Goal: Task Accomplishment & Management: Manage account settings

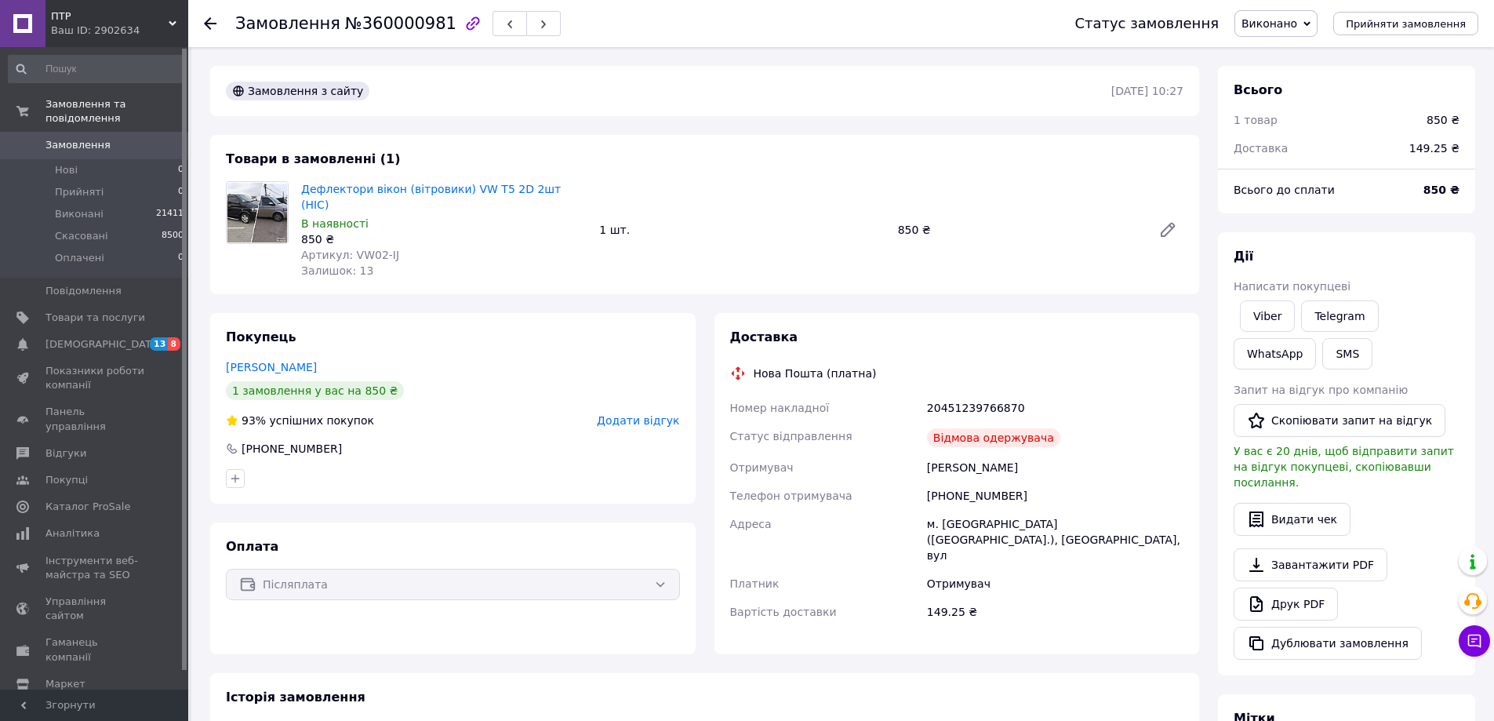
drag, startPoint x: 67, startPoint y: 155, endPoint x: 85, endPoint y: 127, distance: 33.1
click at [112, 184] on li "Прийняті 0" at bounding box center [96, 192] width 193 height 22
click at [98, 159] on li "Нові 3" at bounding box center [96, 170] width 193 height 22
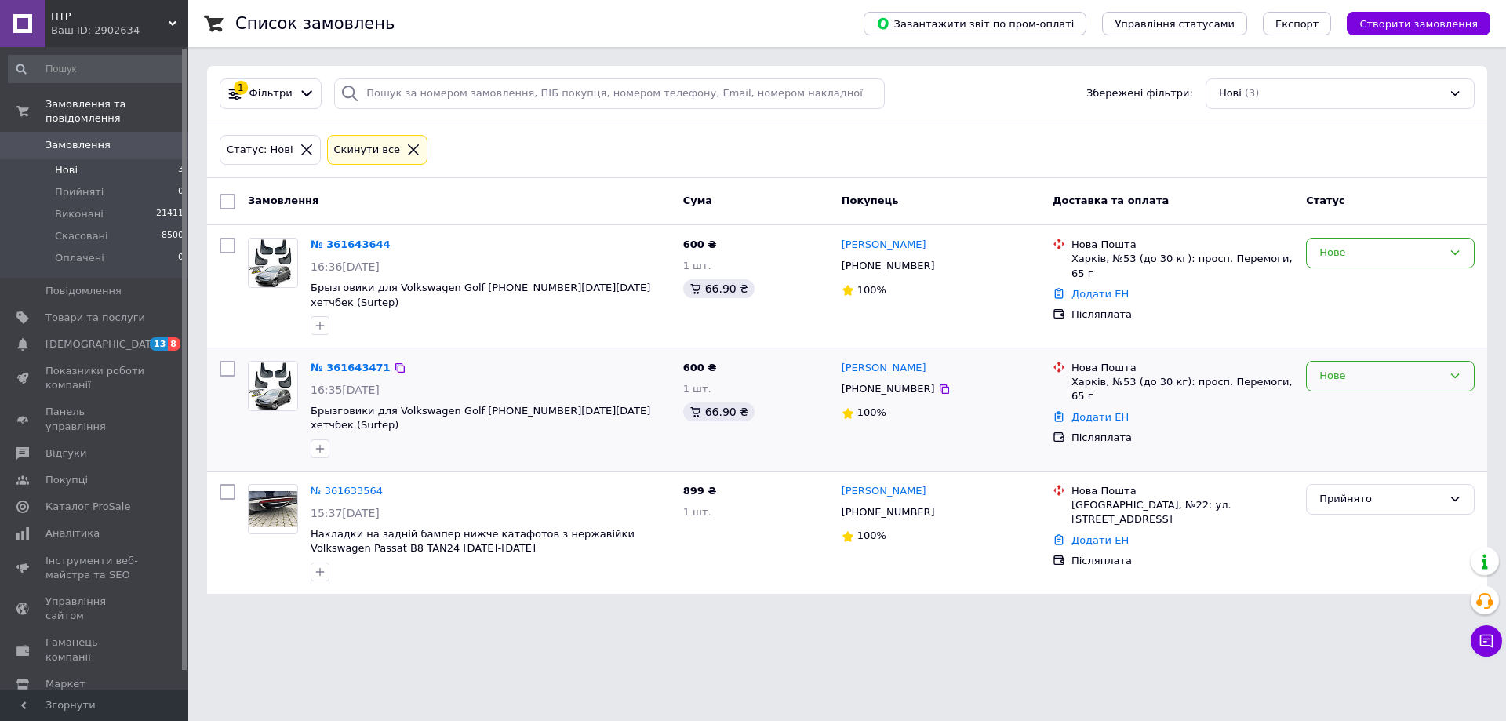
click at [1325, 368] on div "Нове" at bounding box center [1380, 376] width 123 height 16
click at [1331, 394] on li "Прийнято" at bounding box center [1390, 408] width 167 height 29
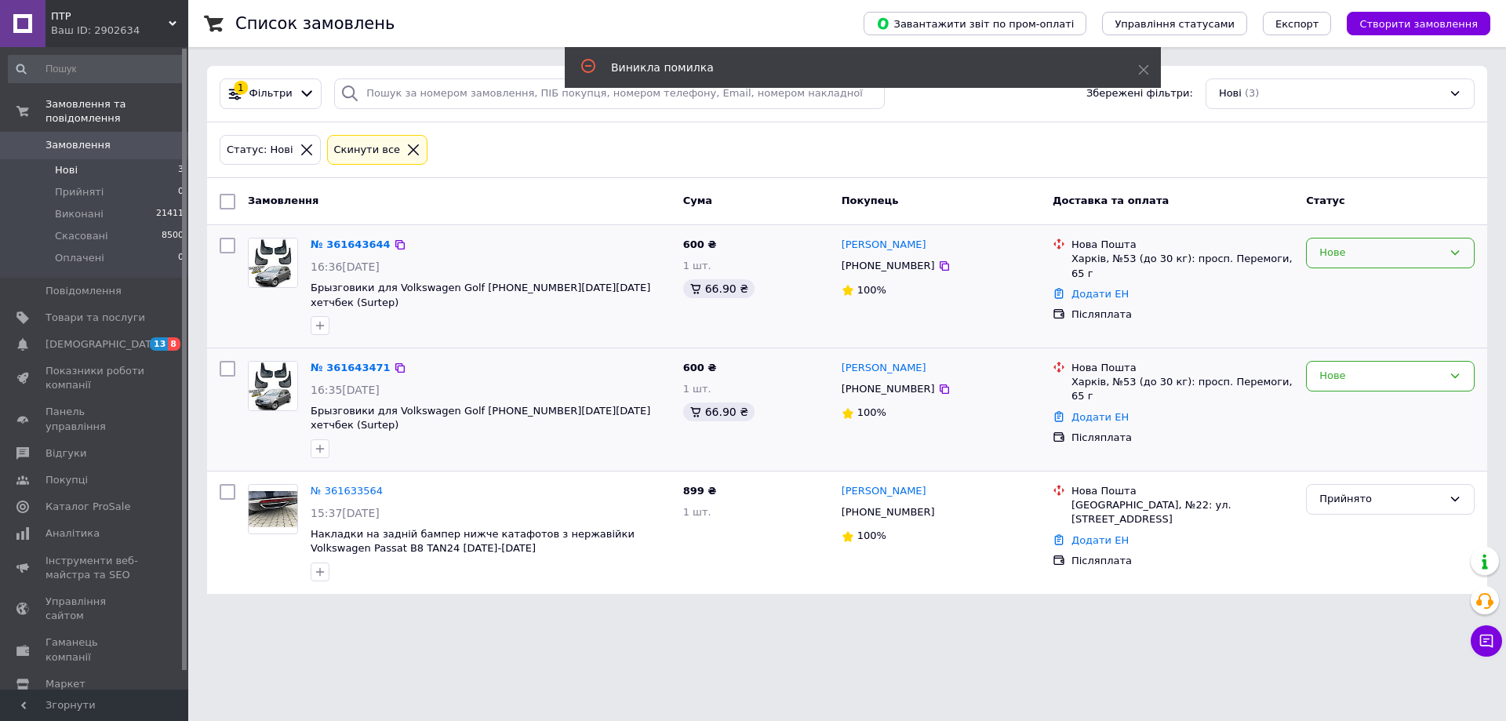
click at [1352, 255] on div "Нове" at bounding box center [1380, 253] width 123 height 16
click at [1350, 289] on li "Прийнято" at bounding box center [1390, 285] width 167 height 29
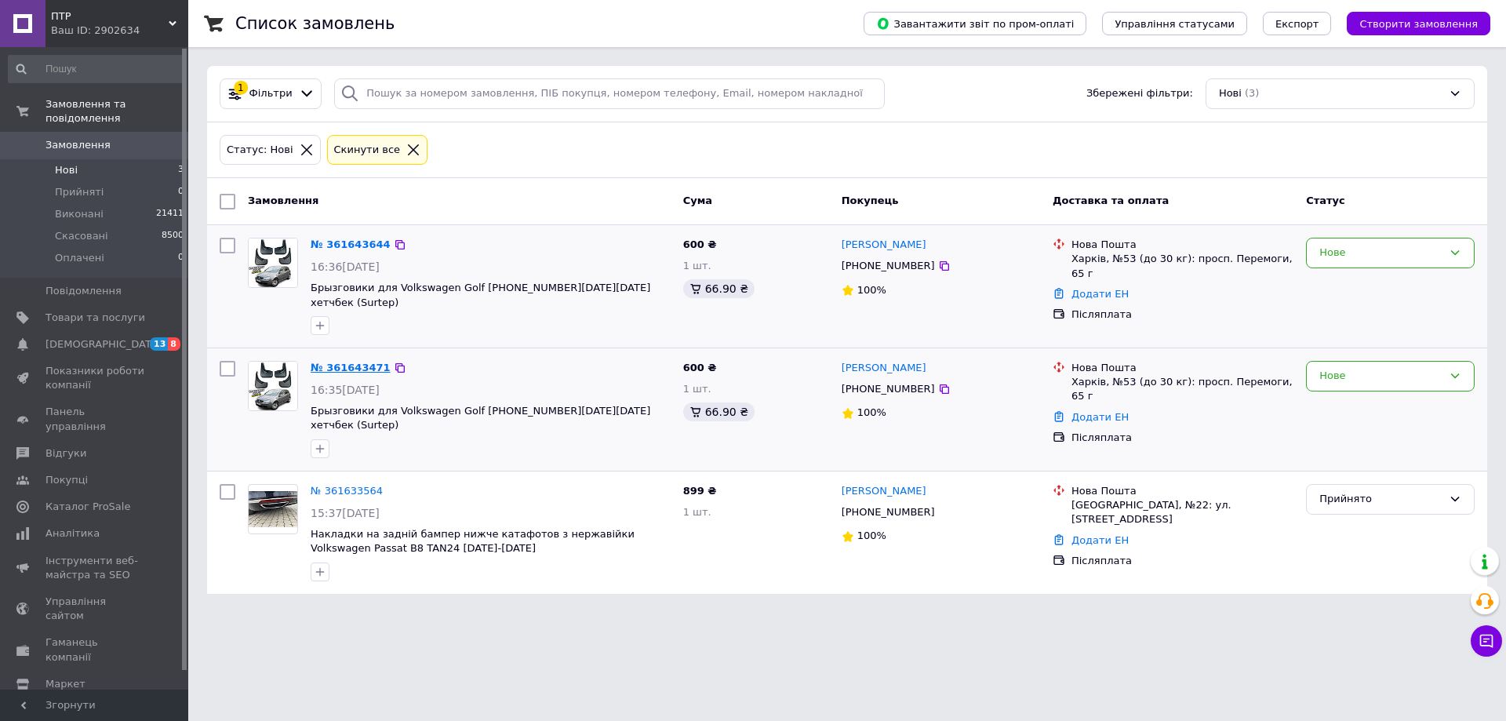
click at [326, 362] on link "№ 361643471" at bounding box center [351, 368] width 80 height 12
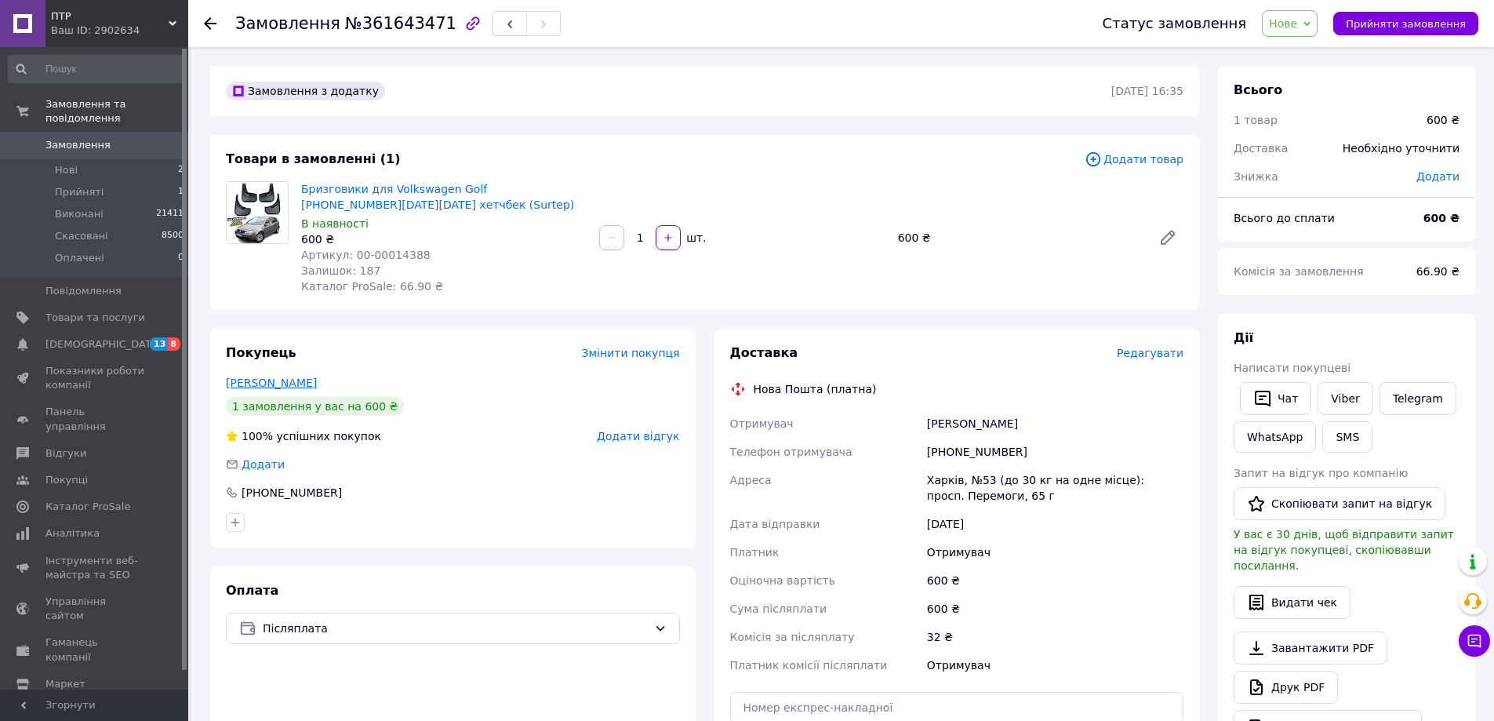
click at [285, 387] on link "Блик Вячеслав" at bounding box center [271, 382] width 91 height 13
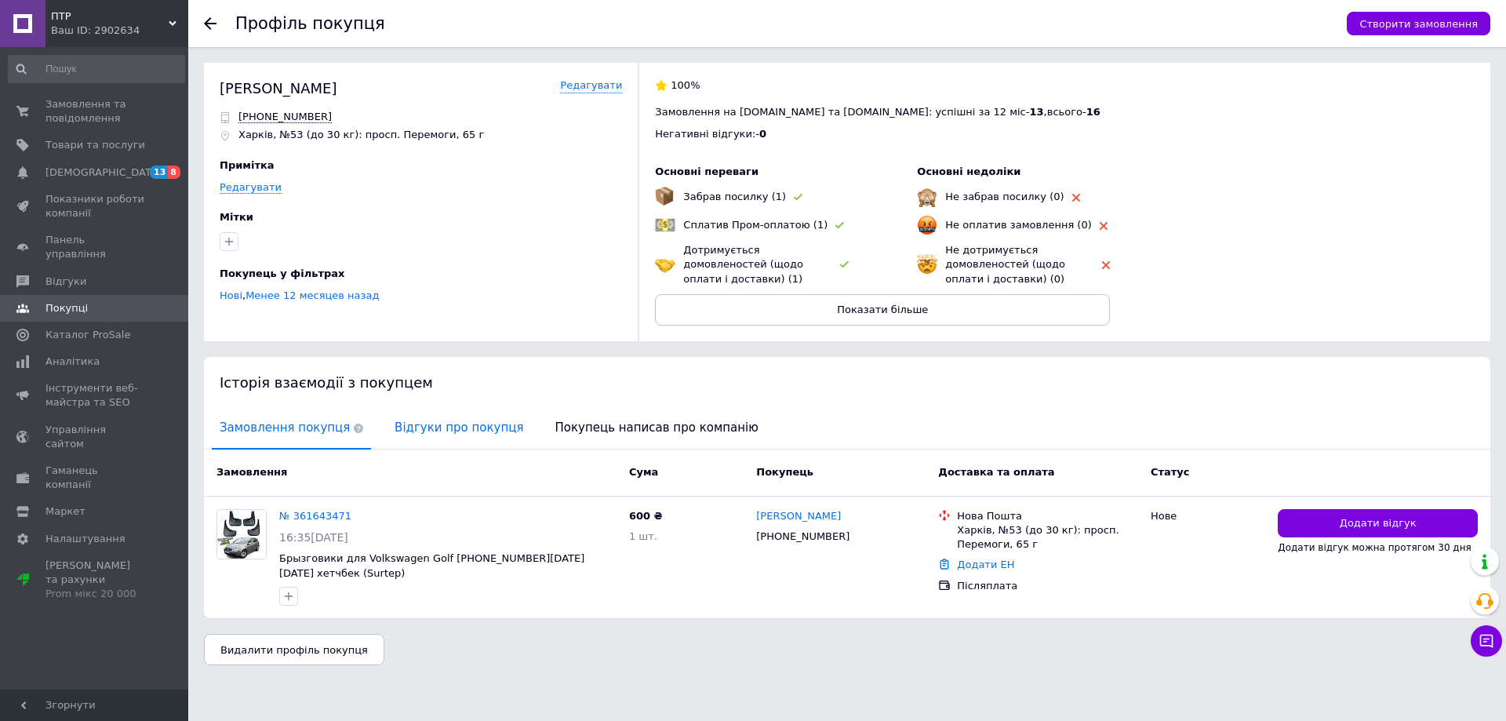
click at [431, 435] on span "Відгуки про покупця" at bounding box center [459, 428] width 144 height 40
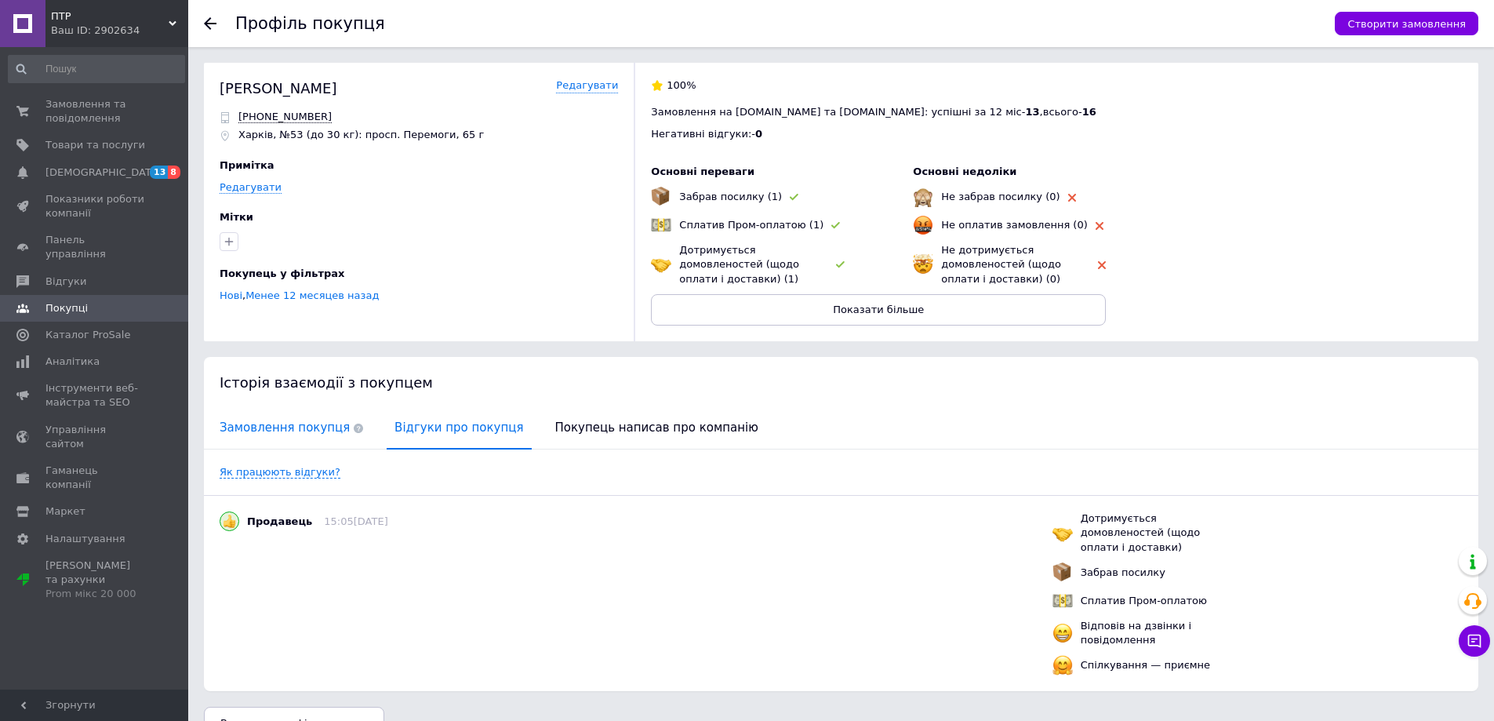
click at [289, 429] on span "Замовлення покупця" at bounding box center [291, 428] width 159 height 40
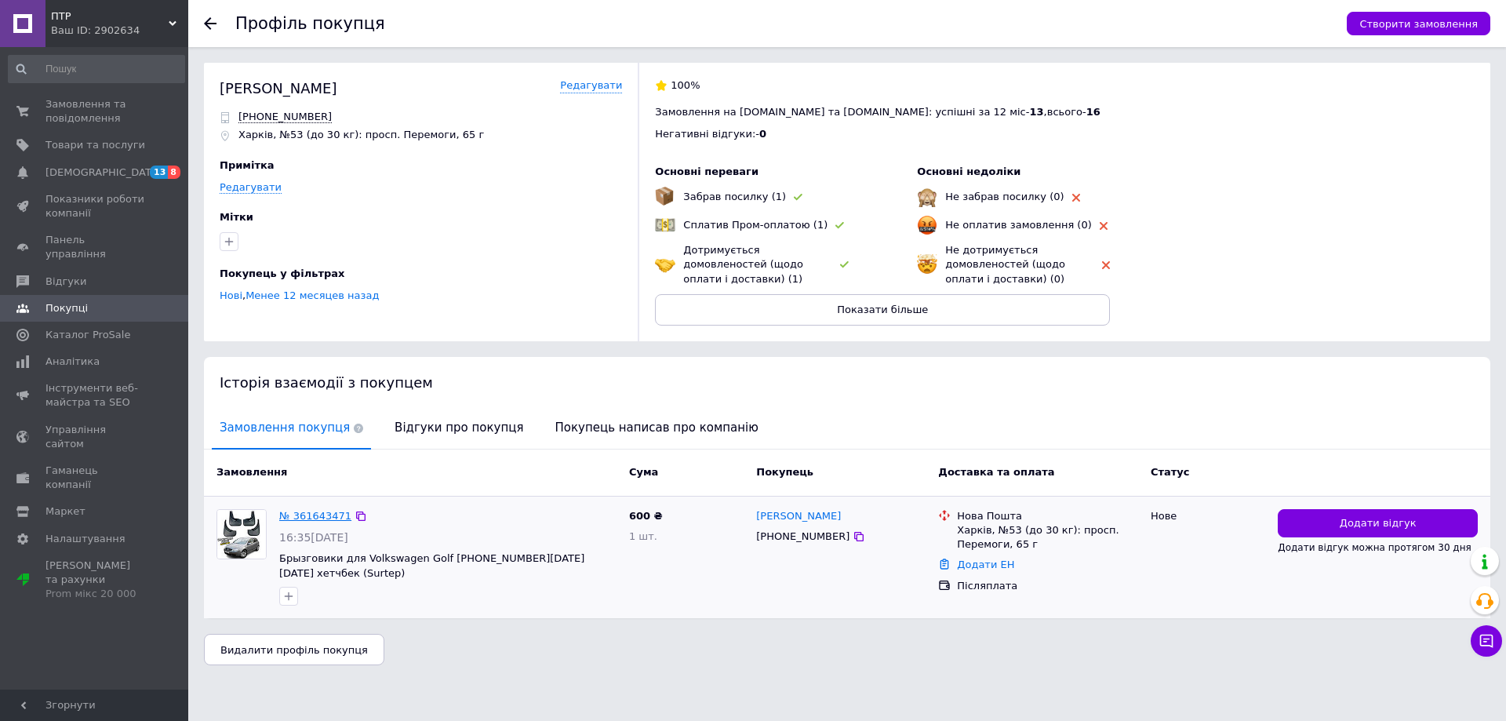
click at [304, 515] on link "№ 361643471" at bounding box center [315, 516] width 72 height 12
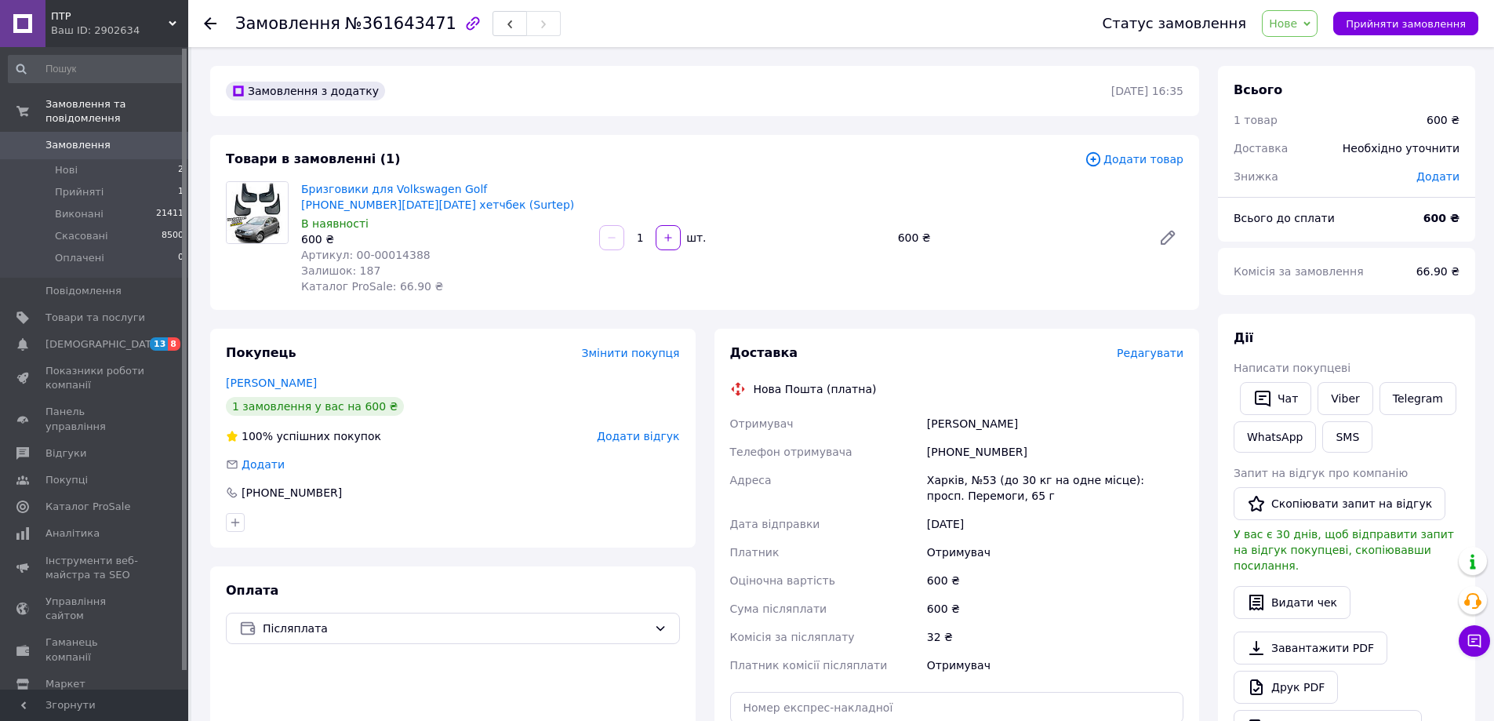
click at [982, 450] on div "[PHONE_NUMBER]" at bounding box center [1055, 452] width 263 height 28
click at [982, 449] on div "[PHONE_NUMBER]" at bounding box center [1055, 452] width 263 height 28
copy div "380675808052"
click at [1268, 392] on icon "button" at bounding box center [1262, 398] width 19 height 19
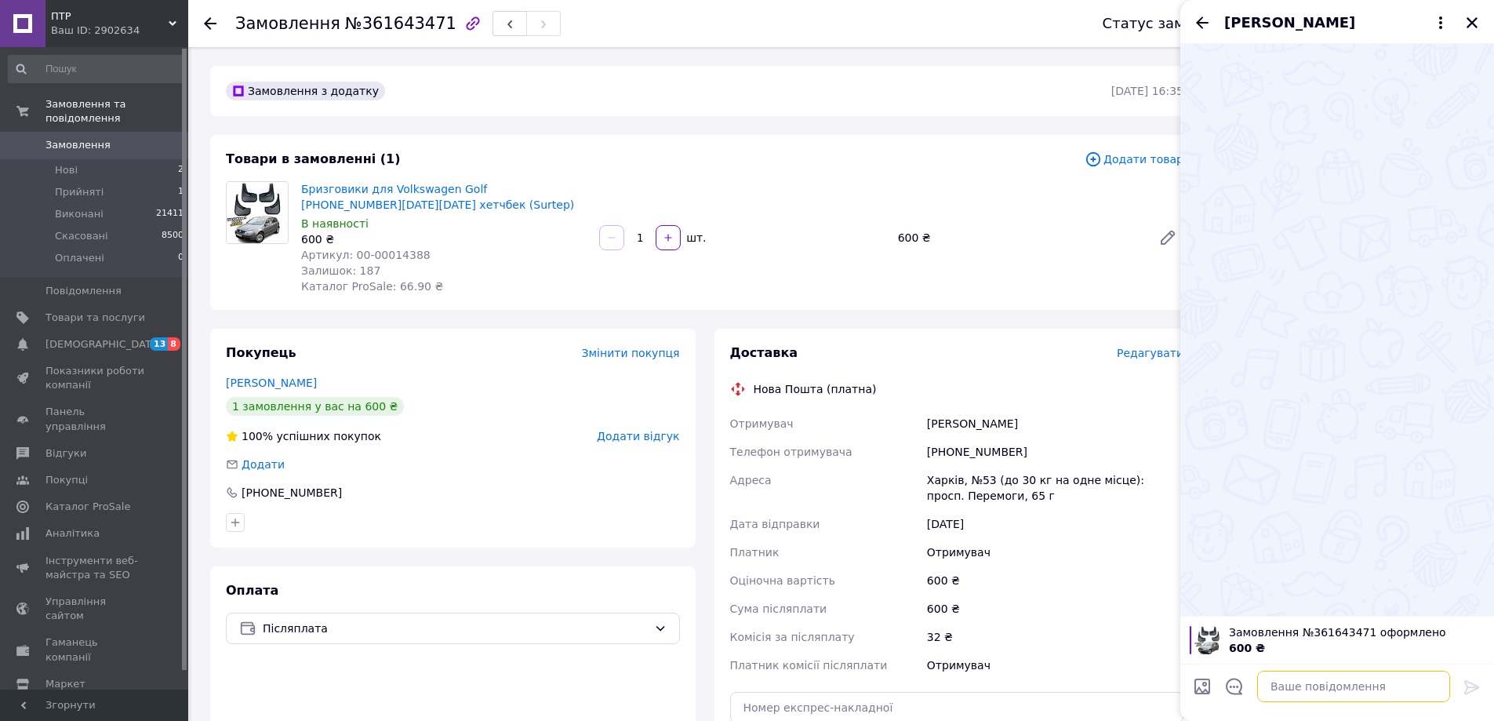
click at [1285, 692] on textarea at bounding box center [1353, 686] width 193 height 31
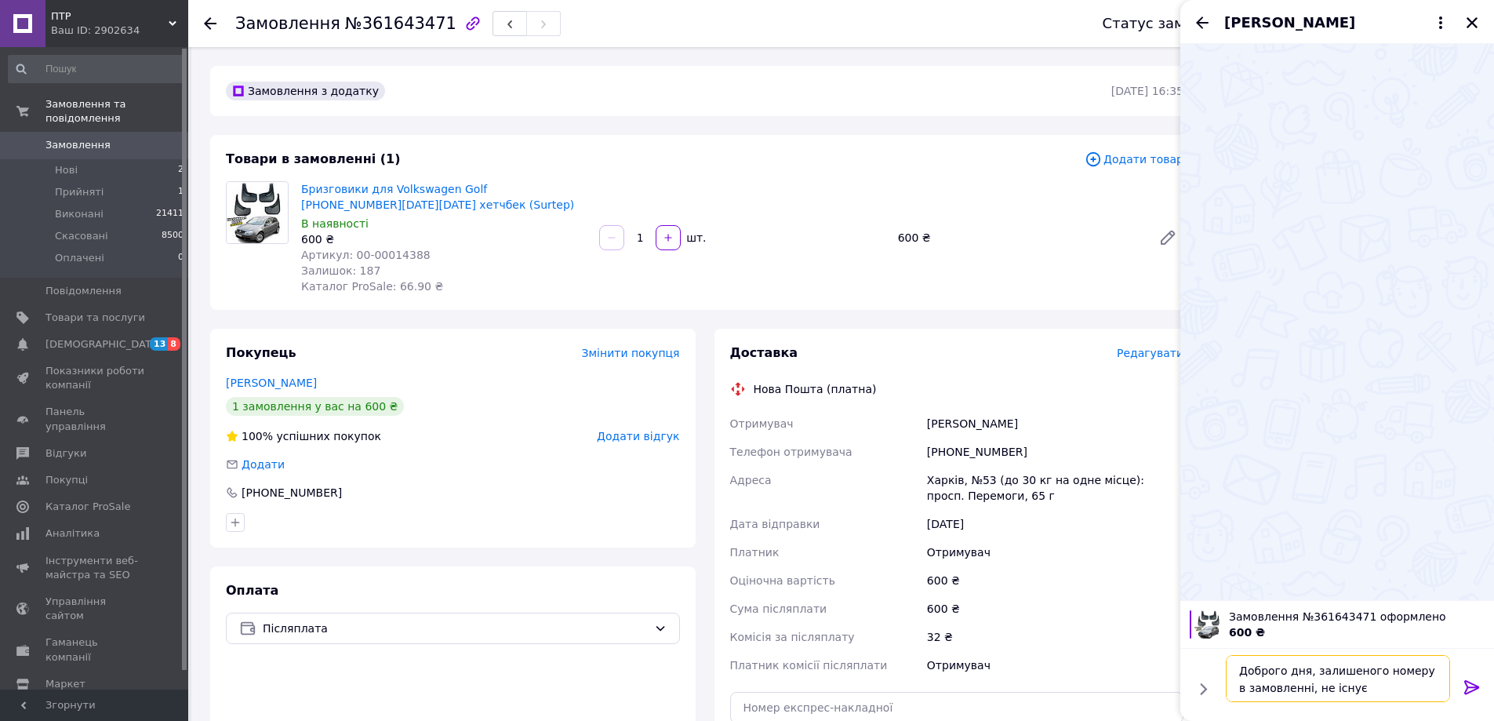
type textarea "Доброго дня, залишеного номеру в замовленні, не існує"
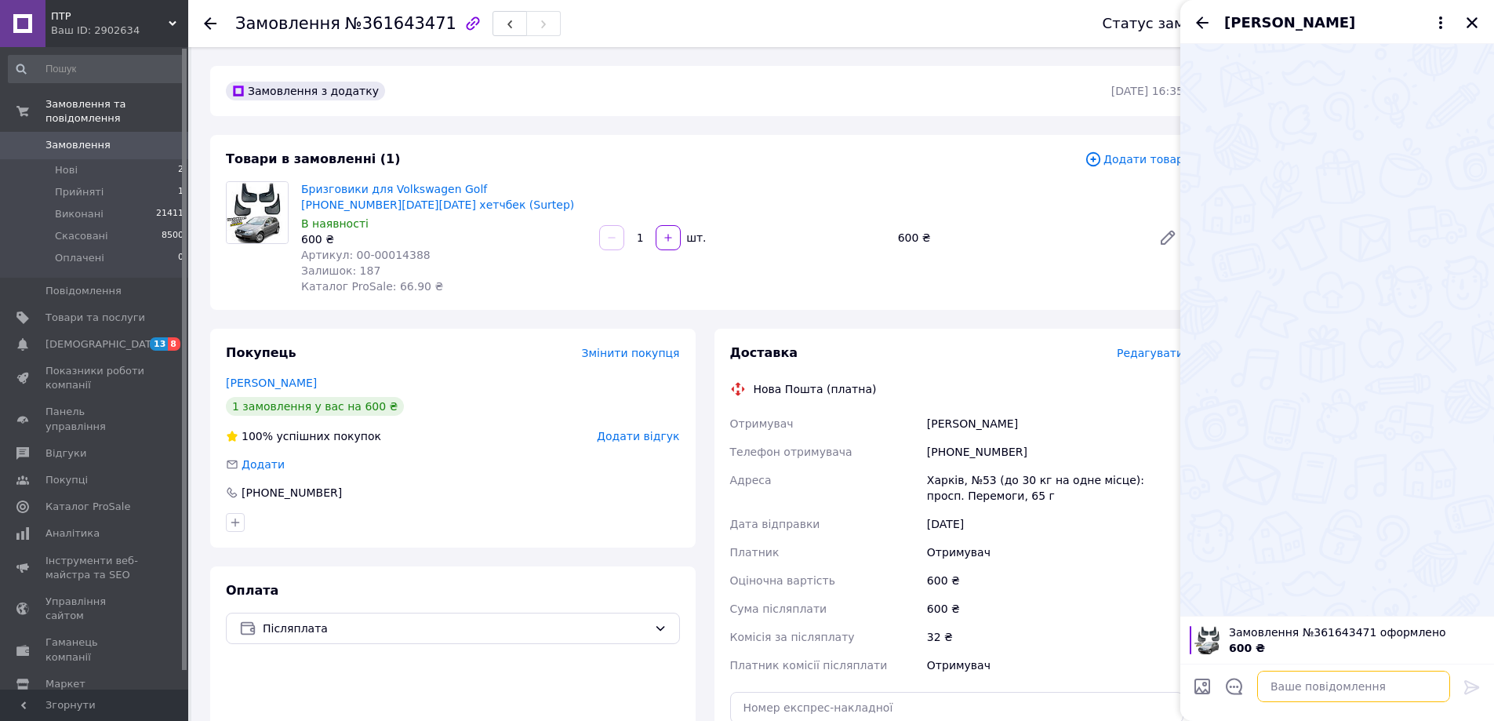
paste textarea "Доброго дня, залишеного номеру в замовленні, не існує"
type textarea "Доброго дня, залишеного номеру в замовленні, не існує"
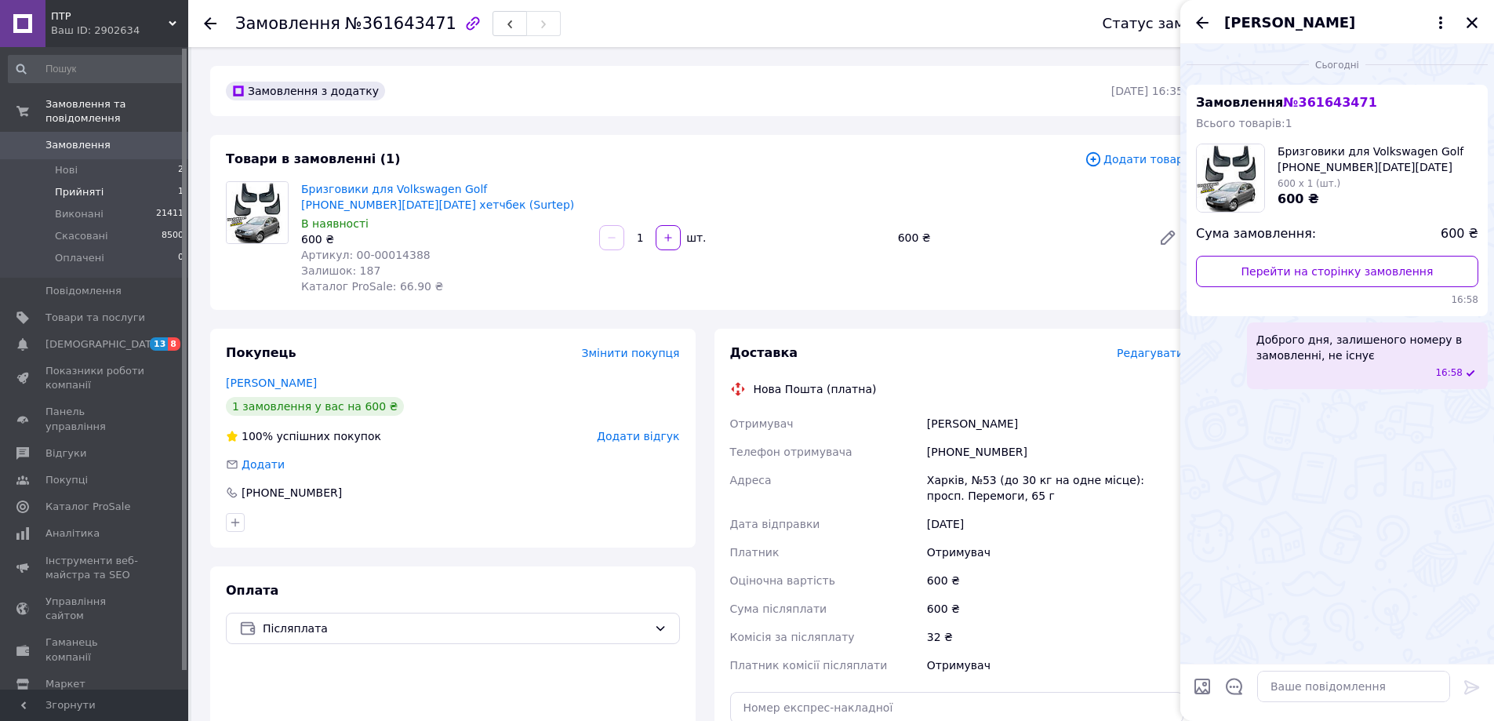
click at [104, 181] on li "Прийняті 1" at bounding box center [96, 192] width 193 height 22
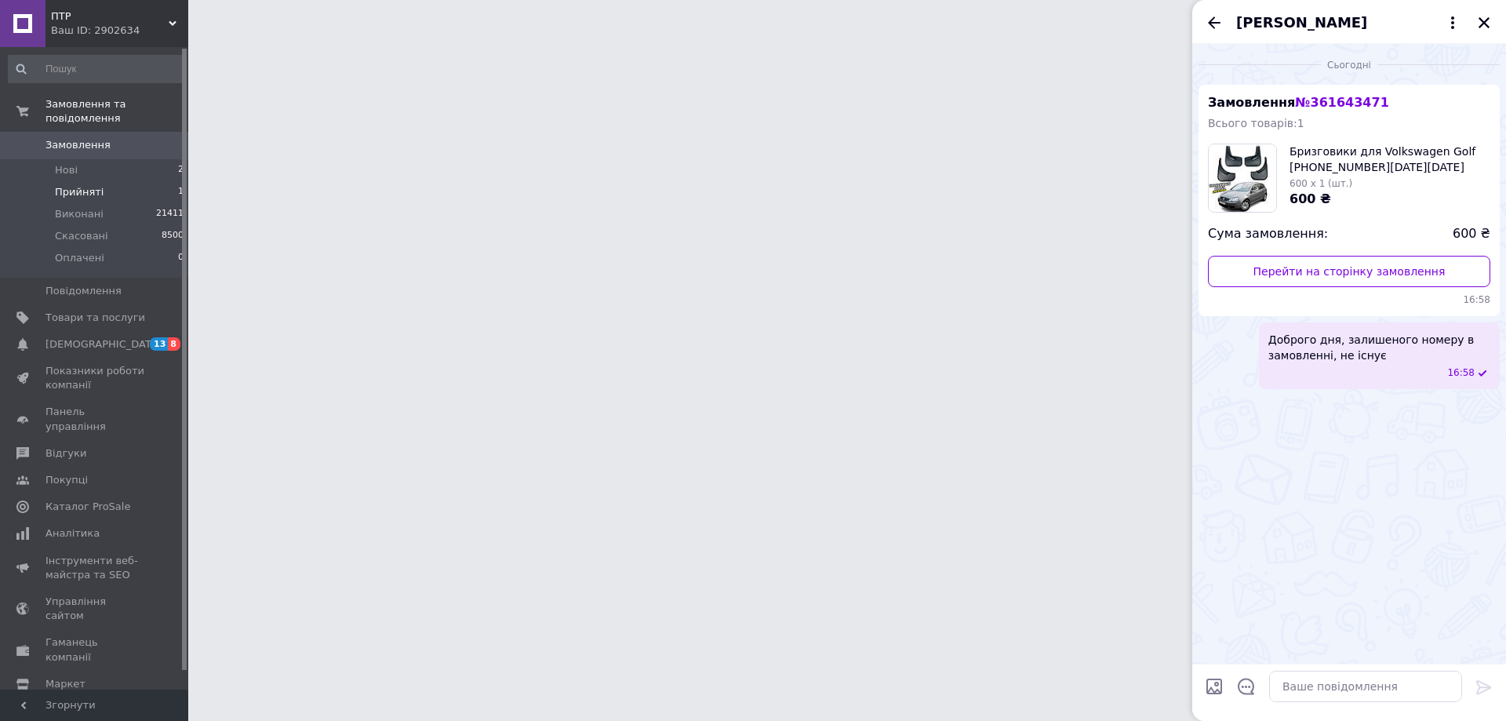
click at [94, 185] on span "Прийняті" at bounding box center [79, 192] width 49 height 14
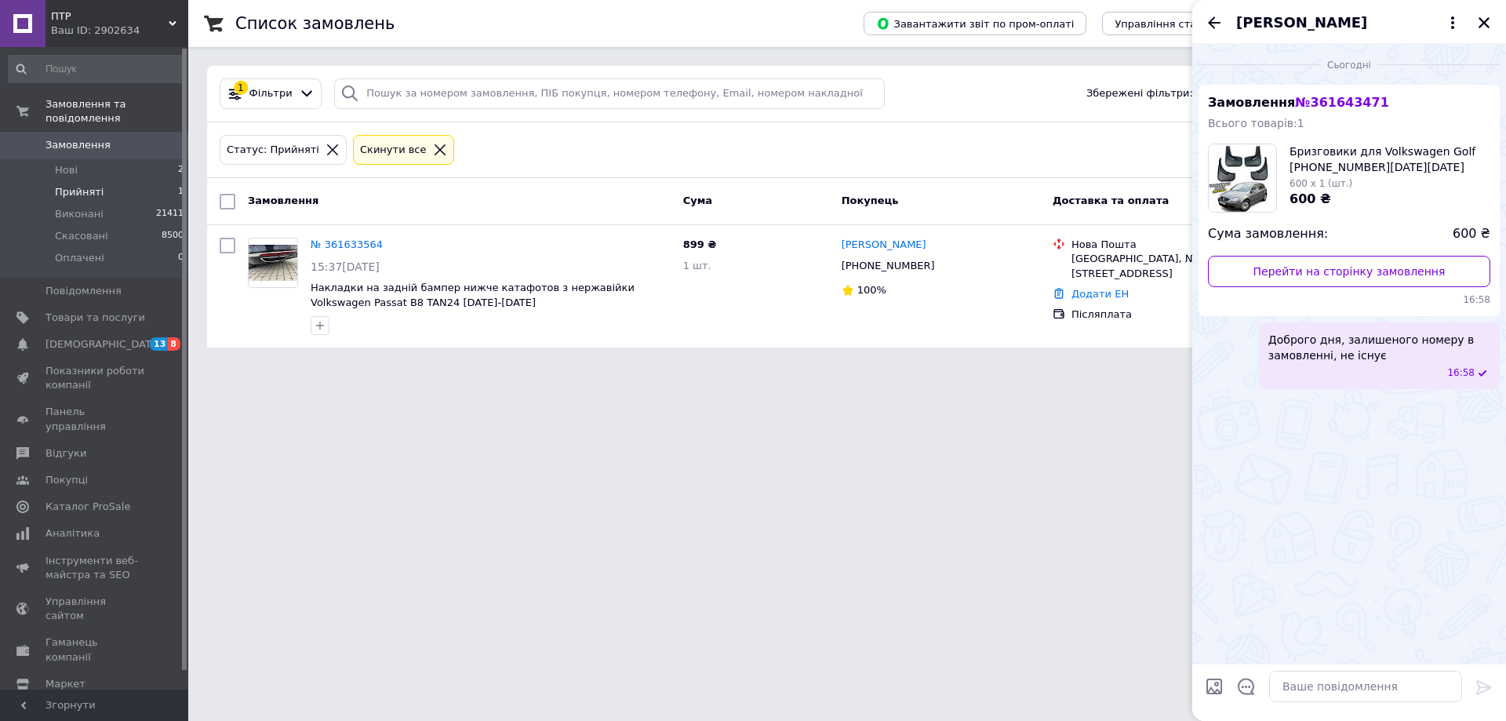
click at [115, 181] on li "Прийняті 1" at bounding box center [96, 192] width 193 height 22
click at [1485, 28] on icon "Закрити" at bounding box center [1484, 23] width 14 height 14
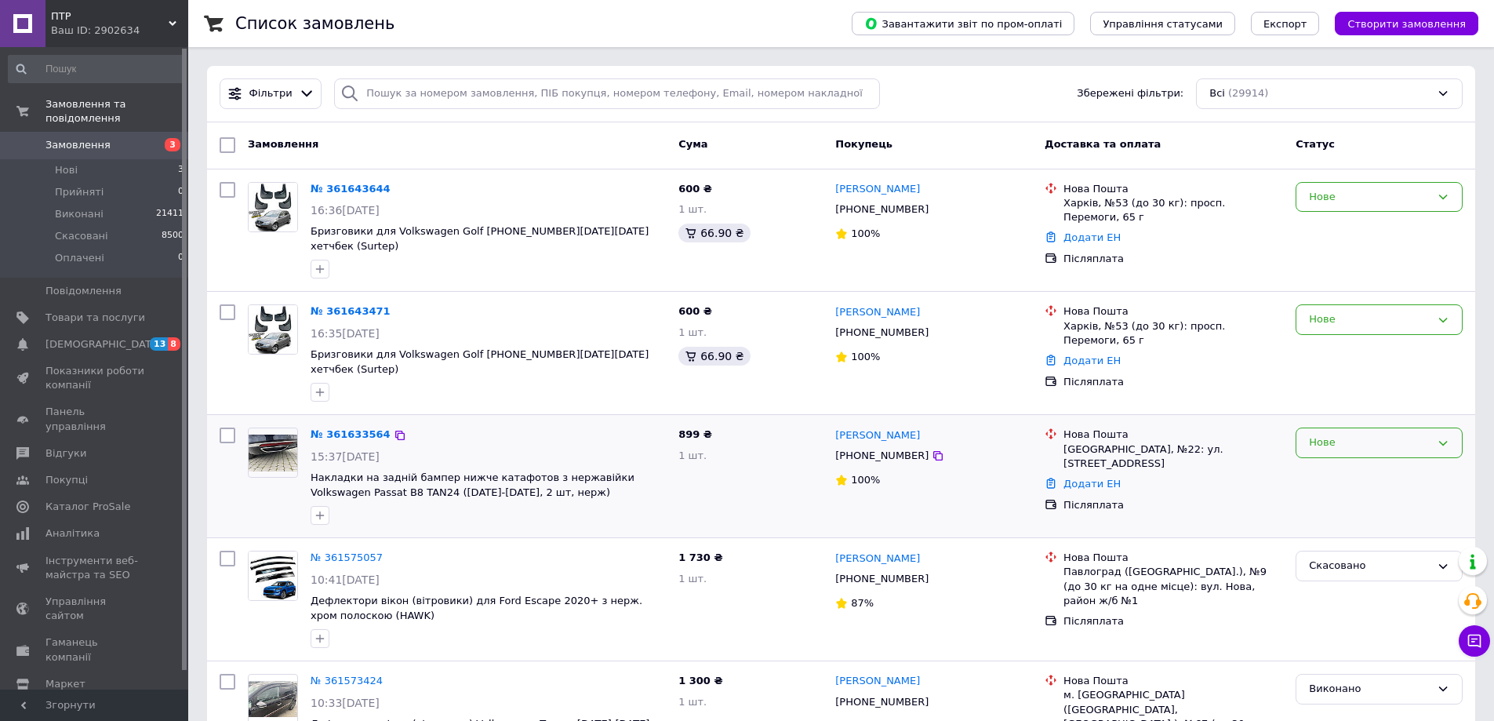
click at [1339, 434] on div "Нове" at bounding box center [1370, 442] width 122 height 16
click at [1333, 461] on li "Прийнято" at bounding box center [1378, 475] width 165 height 29
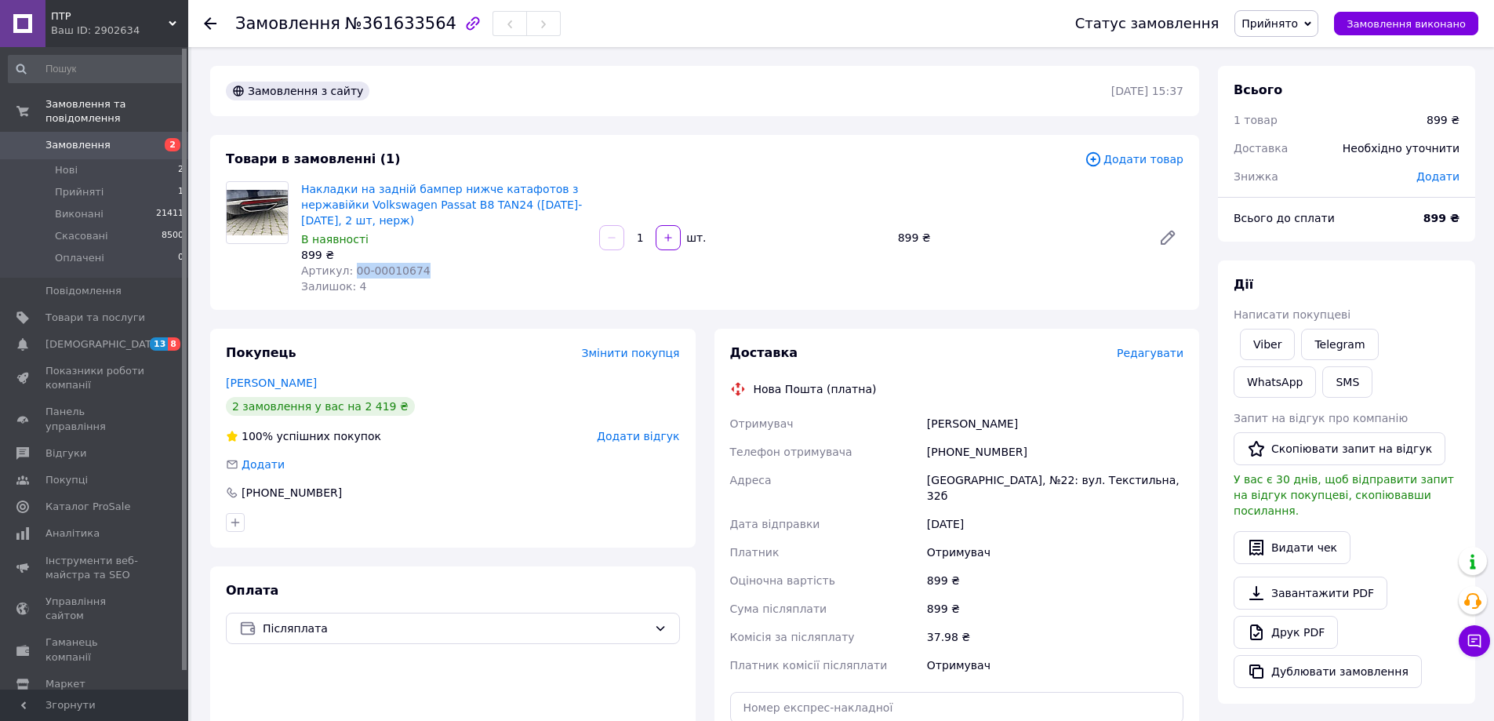
drag, startPoint x: 385, startPoint y: 265, endPoint x: 347, endPoint y: 265, distance: 38.4
click at [347, 265] on div "Артикул: 00-00010674" at bounding box center [443, 271] width 285 height 16
copy span "00-00010674"
click at [264, 384] on link "Бедзісь Руслан" at bounding box center [271, 382] width 91 height 13
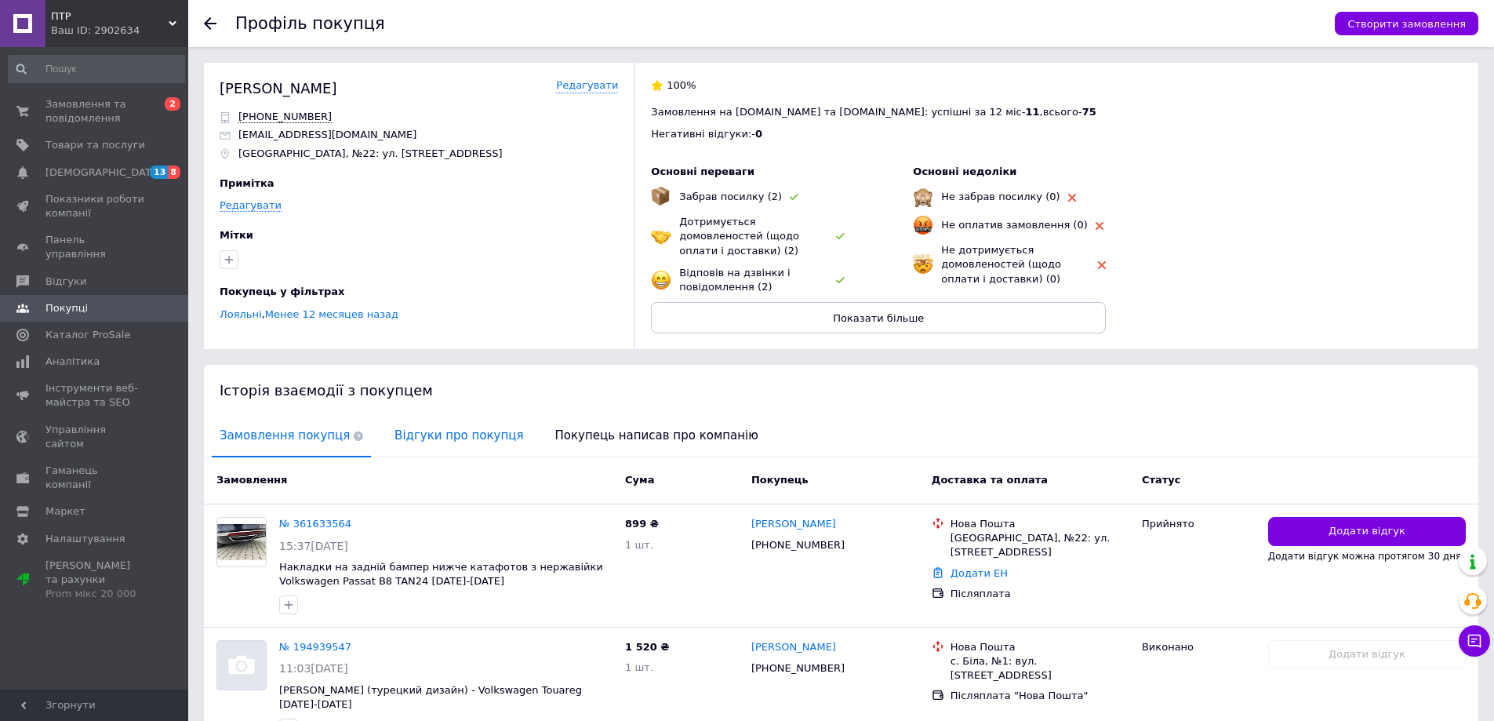
click at [402, 435] on span "Відгуки про покупця" at bounding box center [459, 436] width 144 height 40
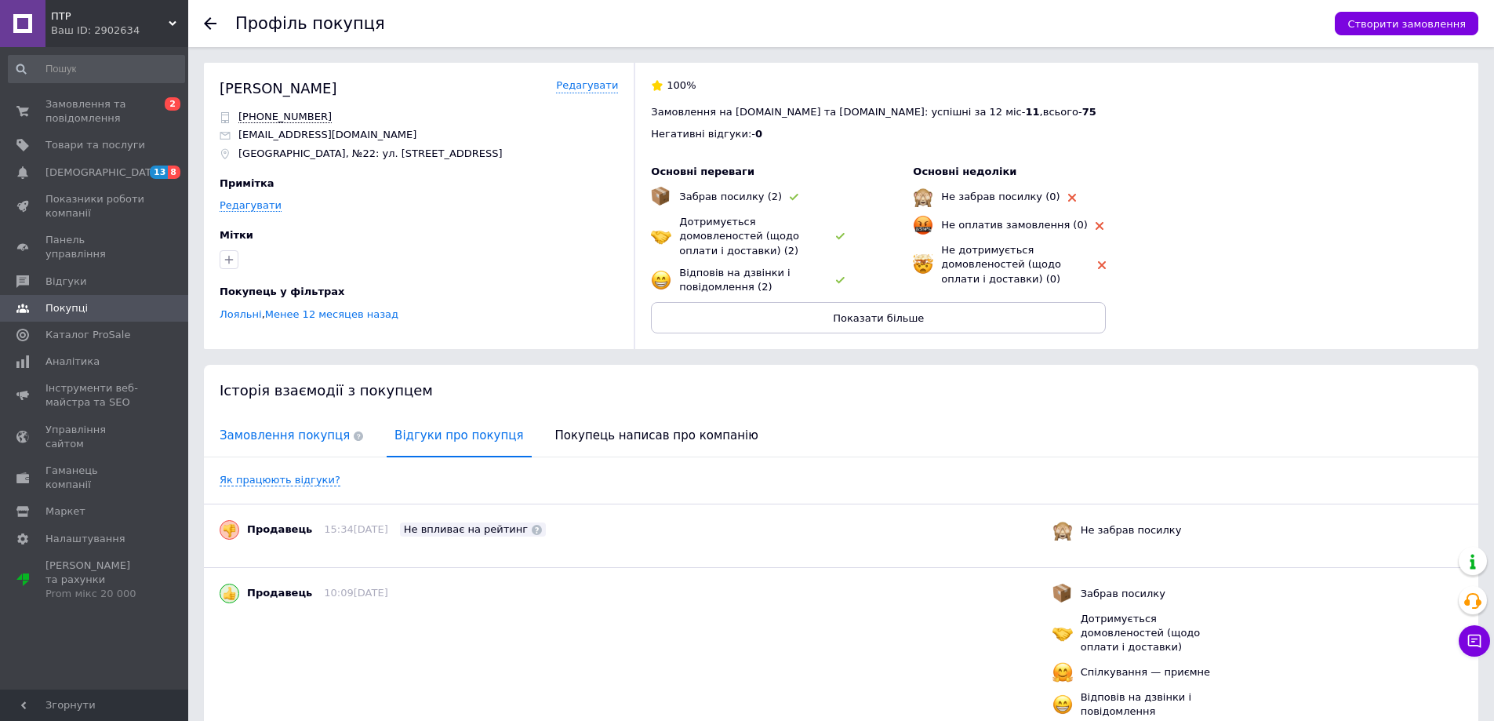
click at [285, 432] on span "Замовлення покупця" at bounding box center [291, 436] width 159 height 40
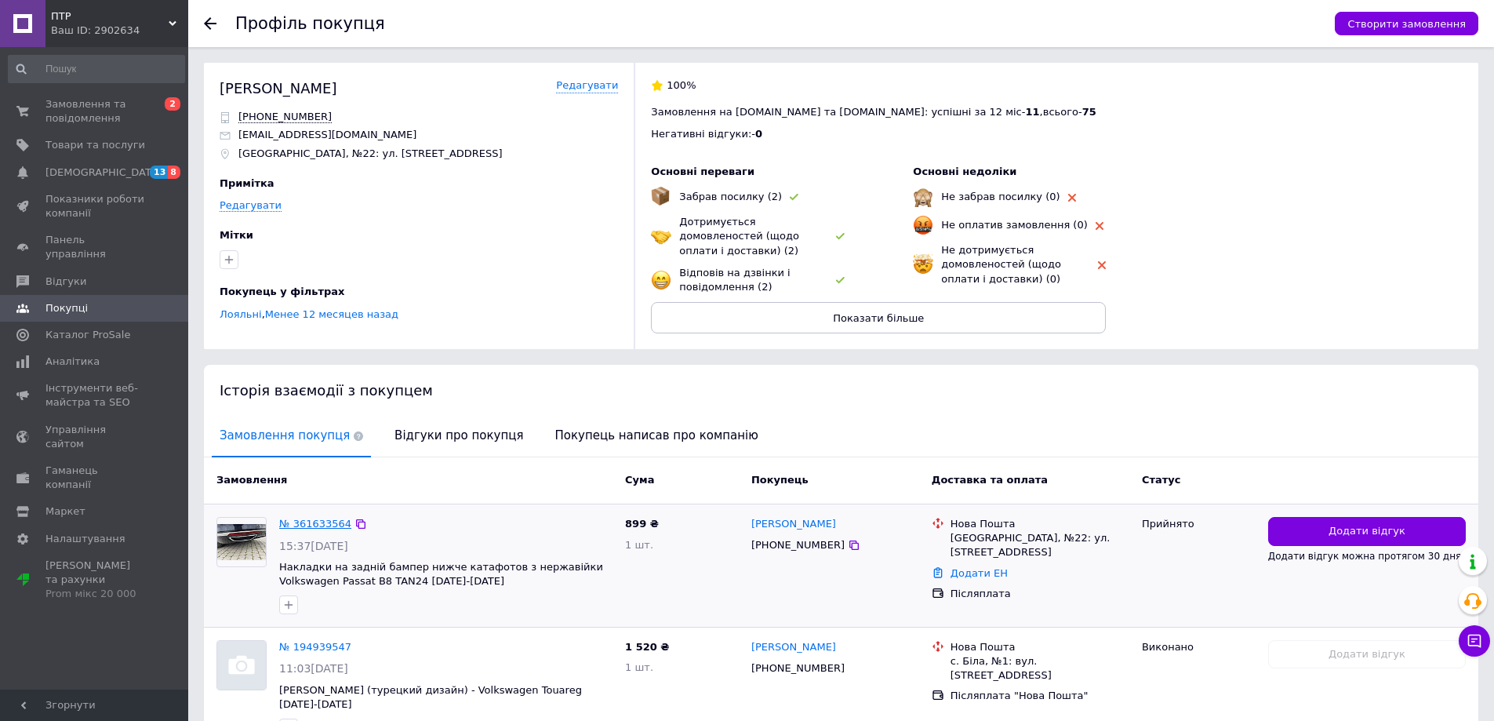
click at [304, 518] on link "№ 361633564" at bounding box center [315, 524] width 72 height 12
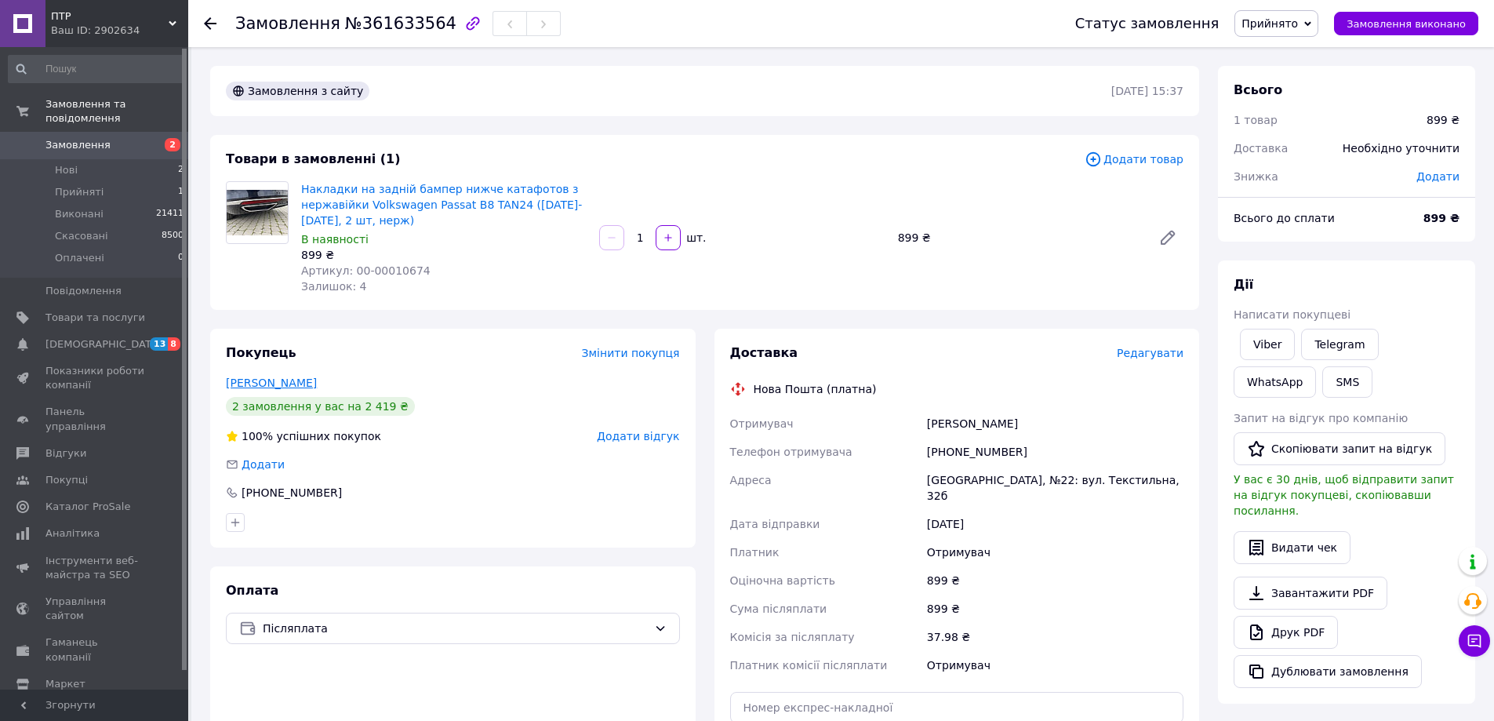
click at [271, 379] on link "Бедзісь Руслан" at bounding box center [271, 382] width 91 height 13
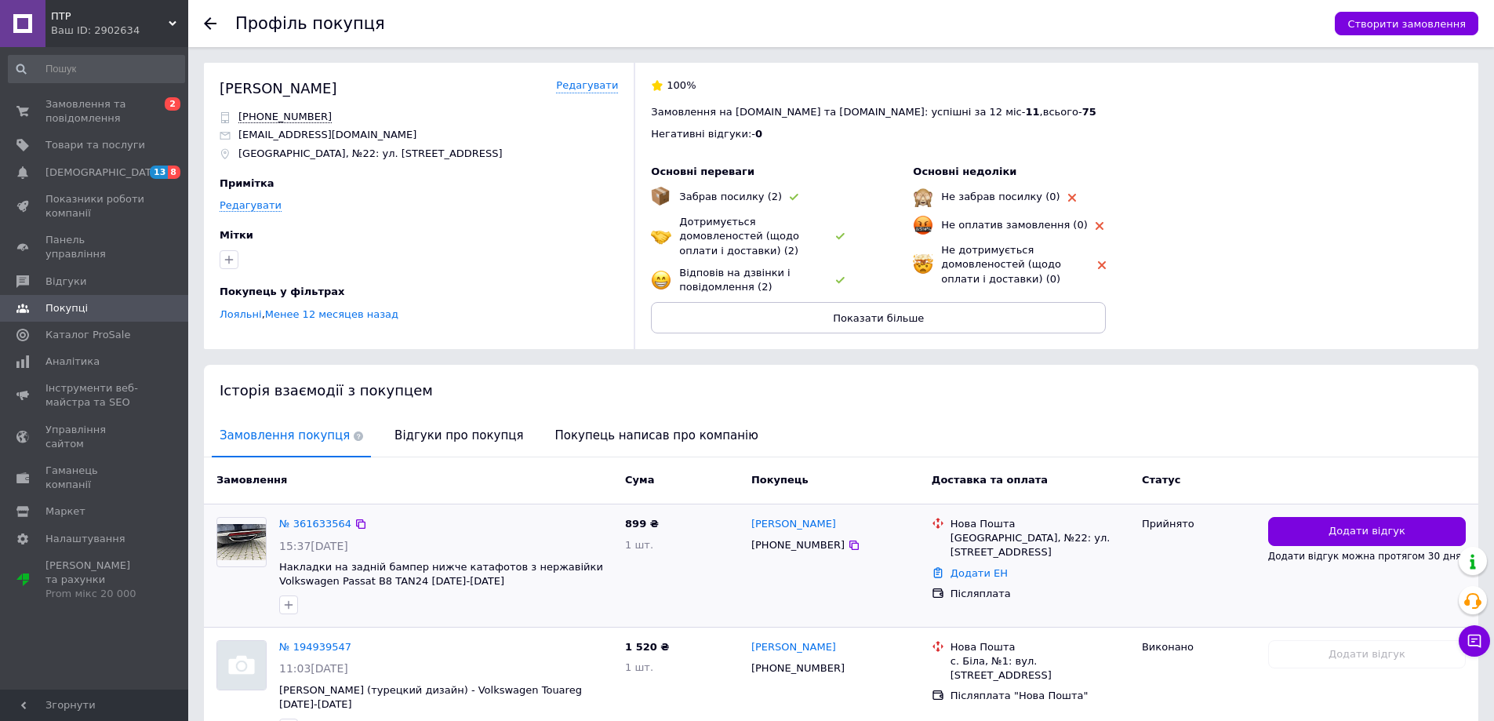
scroll to position [68, 0]
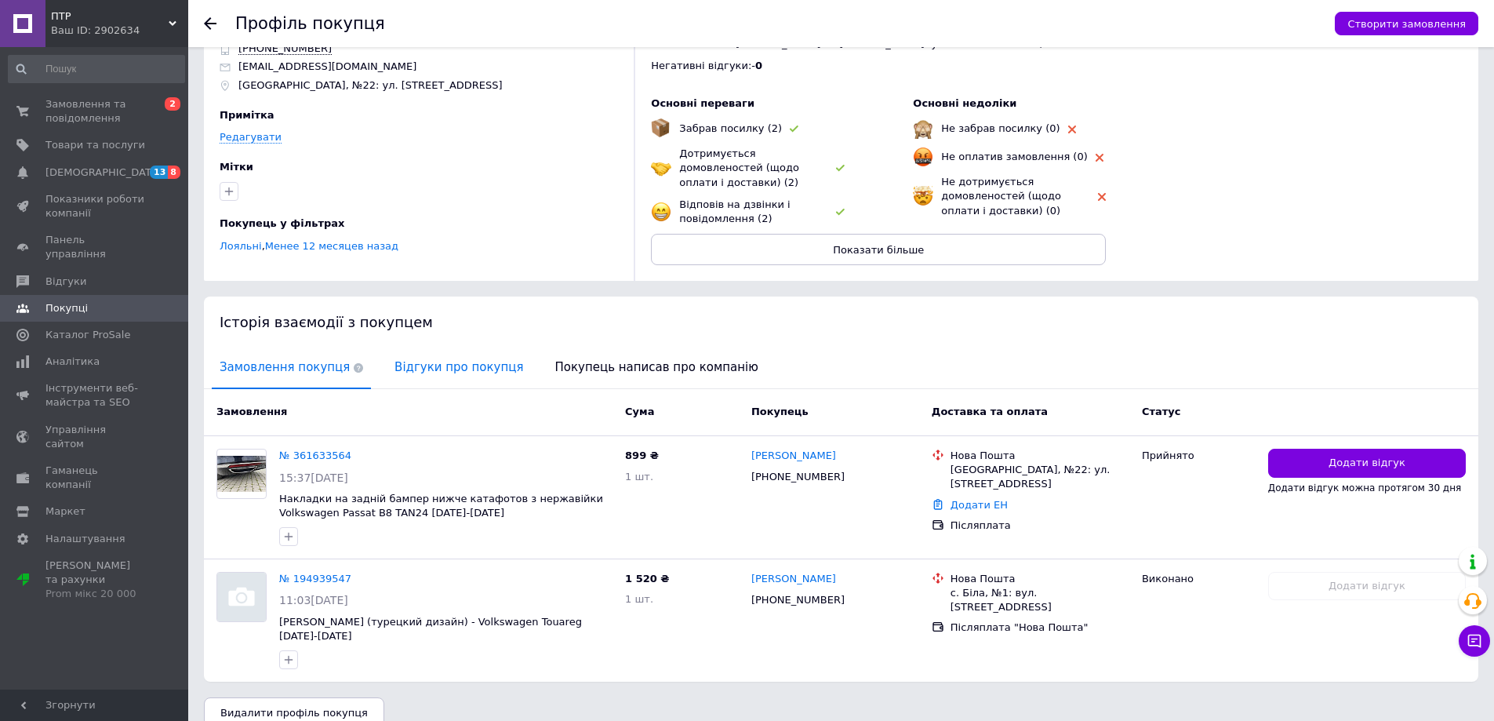
click at [409, 355] on span "Відгуки про покупця" at bounding box center [459, 367] width 144 height 40
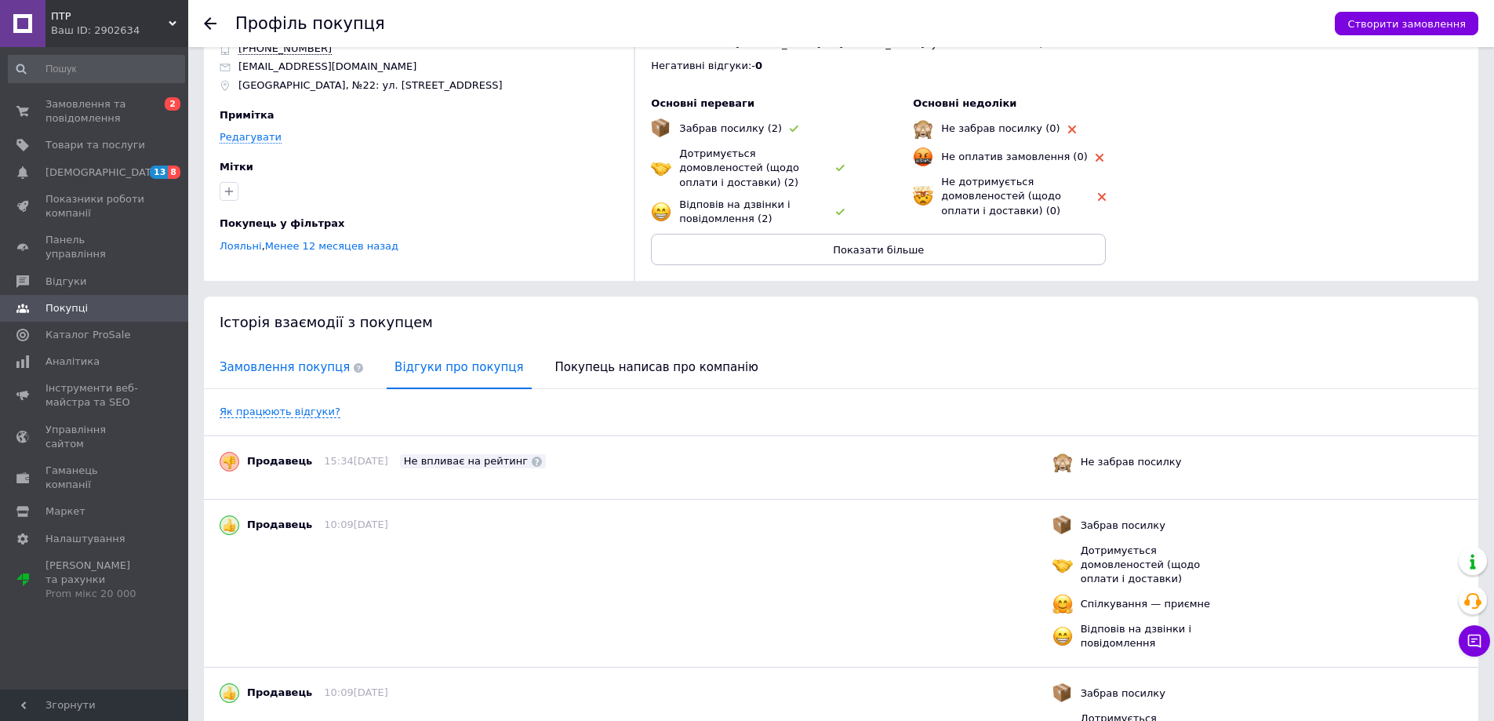
click at [299, 358] on span "Замовлення покупця" at bounding box center [291, 367] width 159 height 40
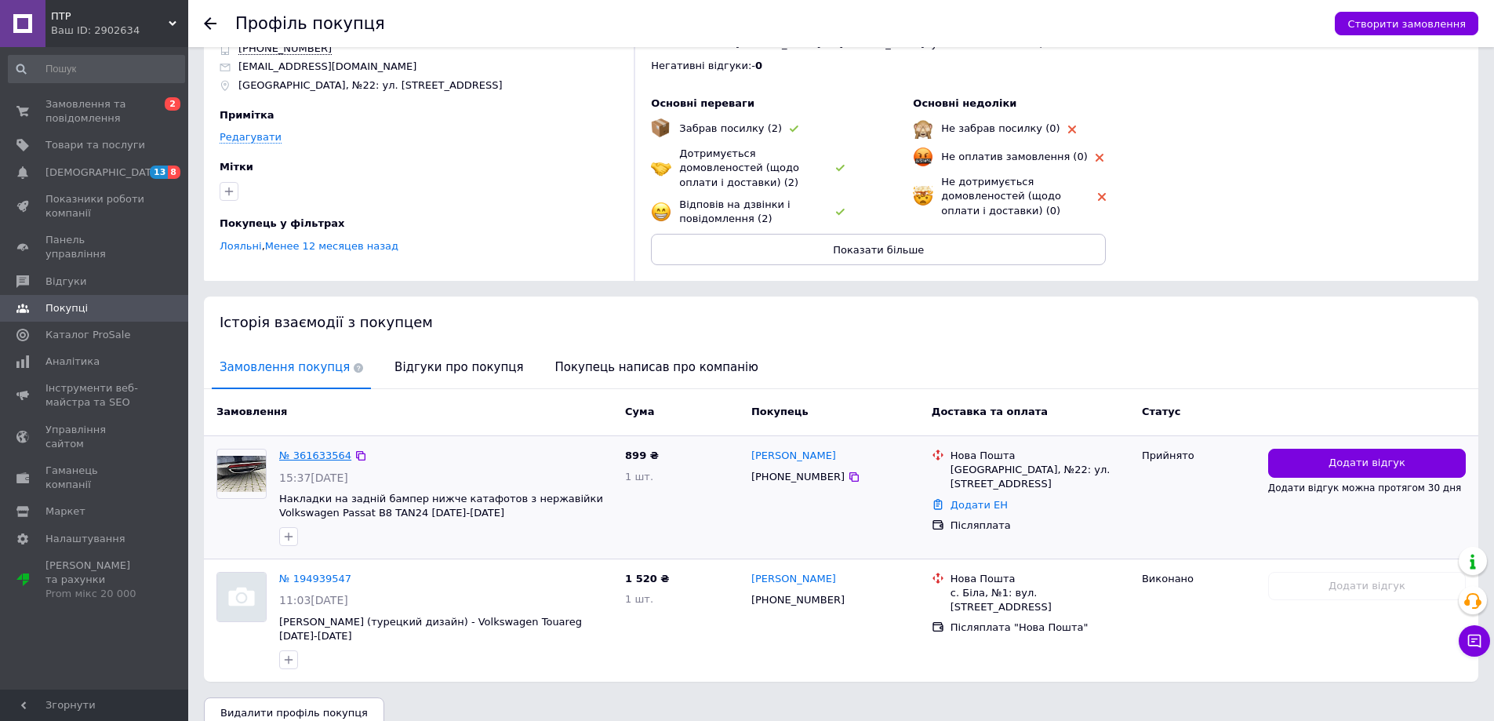
click at [310, 449] on link "№ 361633564" at bounding box center [315, 455] width 72 height 12
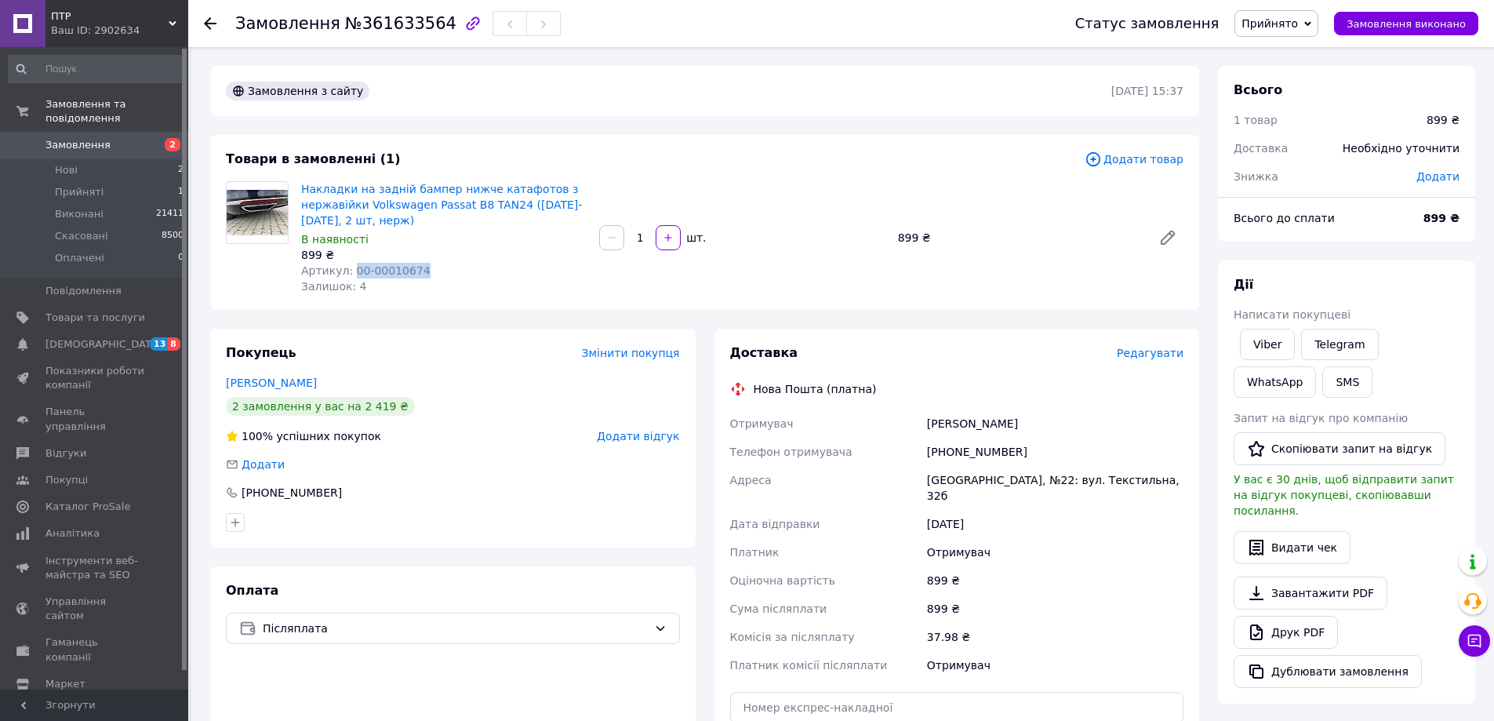
drag, startPoint x: 411, startPoint y: 269, endPoint x: 347, endPoint y: 273, distance: 64.4
click at [347, 273] on span "Артикул: 00-00010674" at bounding box center [365, 270] width 129 height 13
copy span "00-00010674"
click at [951, 449] on div "[PHONE_NUMBER]" at bounding box center [1055, 452] width 263 height 28
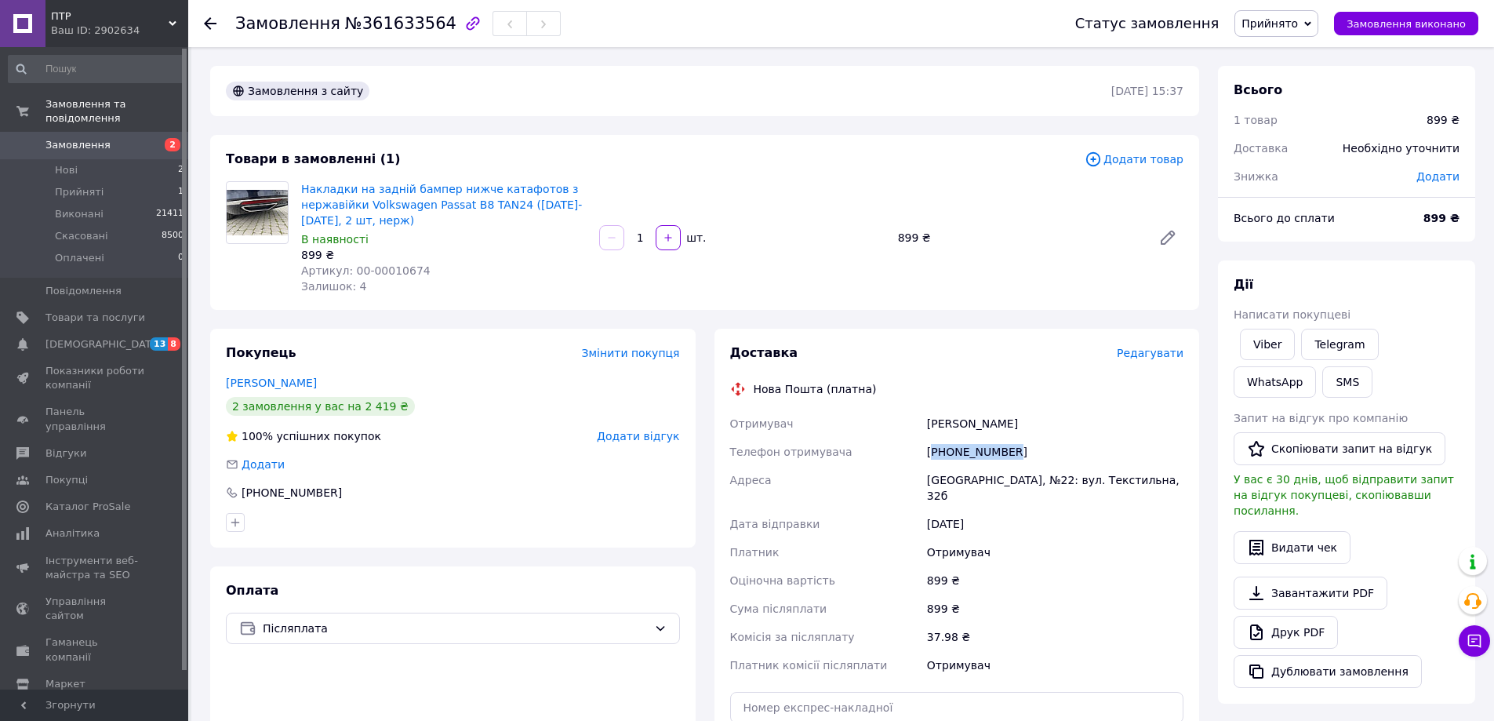
copy div "380683239425"
drag, startPoint x: 924, startPoint y: 479, endPoint x: 1175, endPoint y: 395, distance: 264.6
click at [1156, 482] on div "[GEOGRAPHIC_DATA], №22: вул. Текстильна, 32б" at bounding box center [1055, 488] width 263 height 44
copy div "[GEOGRAPHIC_DATA], №22: вул. Текстильна, 32б"
drag, startPoint x: 370, startPoint y: 271, endPoint x: 349, endPoint y: 271, distance: 21.2
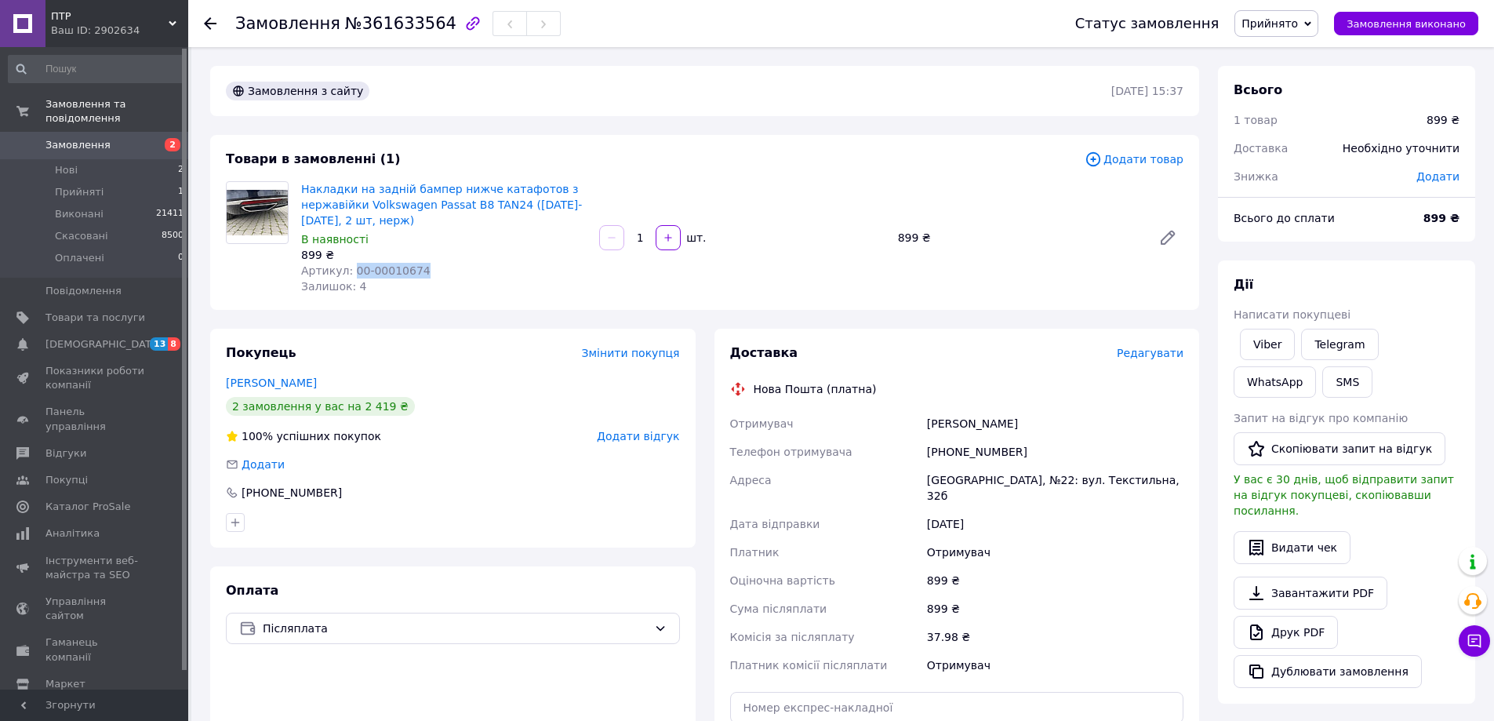
click at [349, 271] on div "Артикул: 00-00010674" at bounding box center [443, 271] width 285 height 16
copy span "00-00010674"
drag, startPoint x: 992, startPoint y: 443, endPoint x: 925, endPoint y: 424, distance: 70.0
click at [925, 424] on div "Отримувач Бедзісь Руслан Телефон отримувача +380683239425 Адреса Тернопіль, №22…" at bounding box center [957, 544] width 460 height 270
copy div "Бедзісь Руслан Телефон отримувача +380683239425"
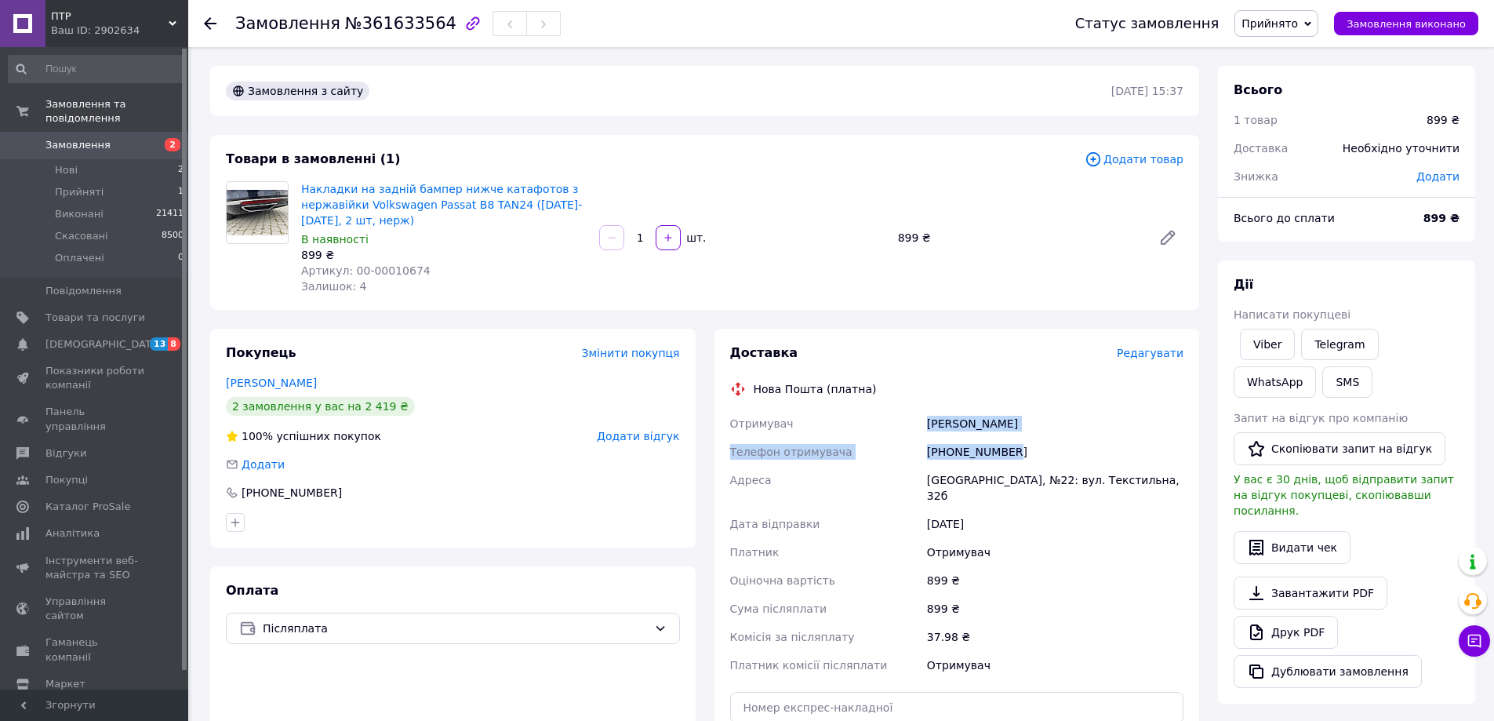
click at [378, 31] on span "№361633564" at bounding box center [400, 23] width 111 height 19
copy span "361633564"
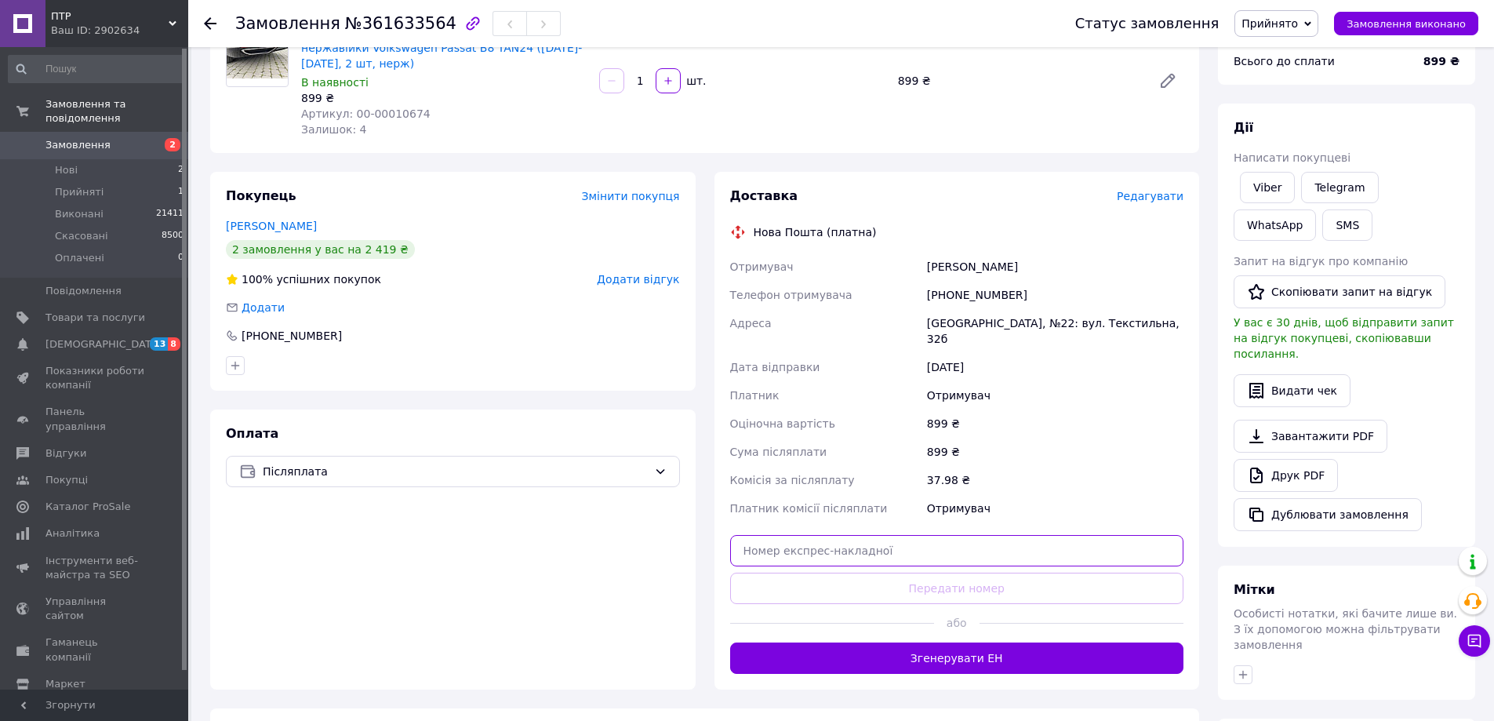
click at [819, 535] on input "text" at bounding box center [957, 550] width 454 height 31
paste input "20451247405483"
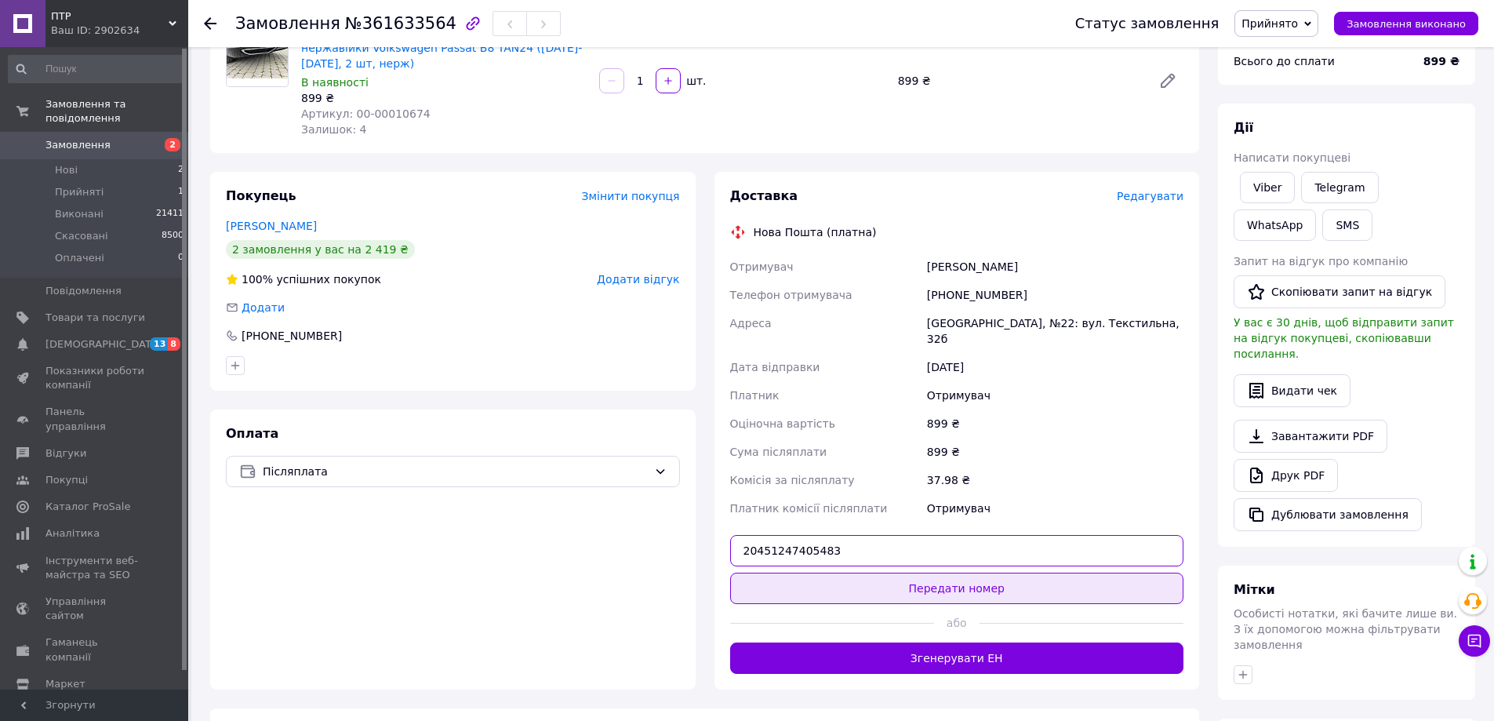
type input "20451247405483"
click at [906, 573] on button "Передати номер" at bounding box center [957, 588] width 454 height 31
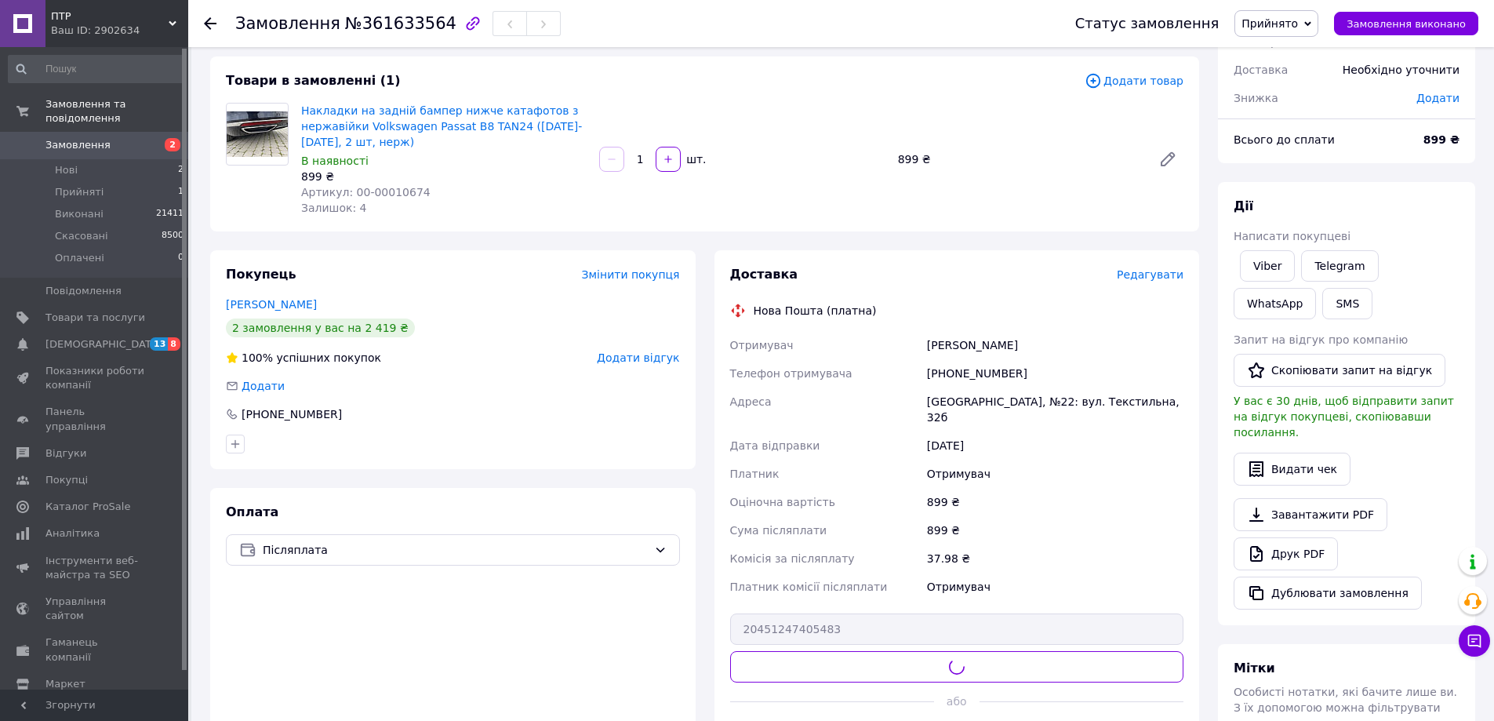
scroll to position [0, 0]
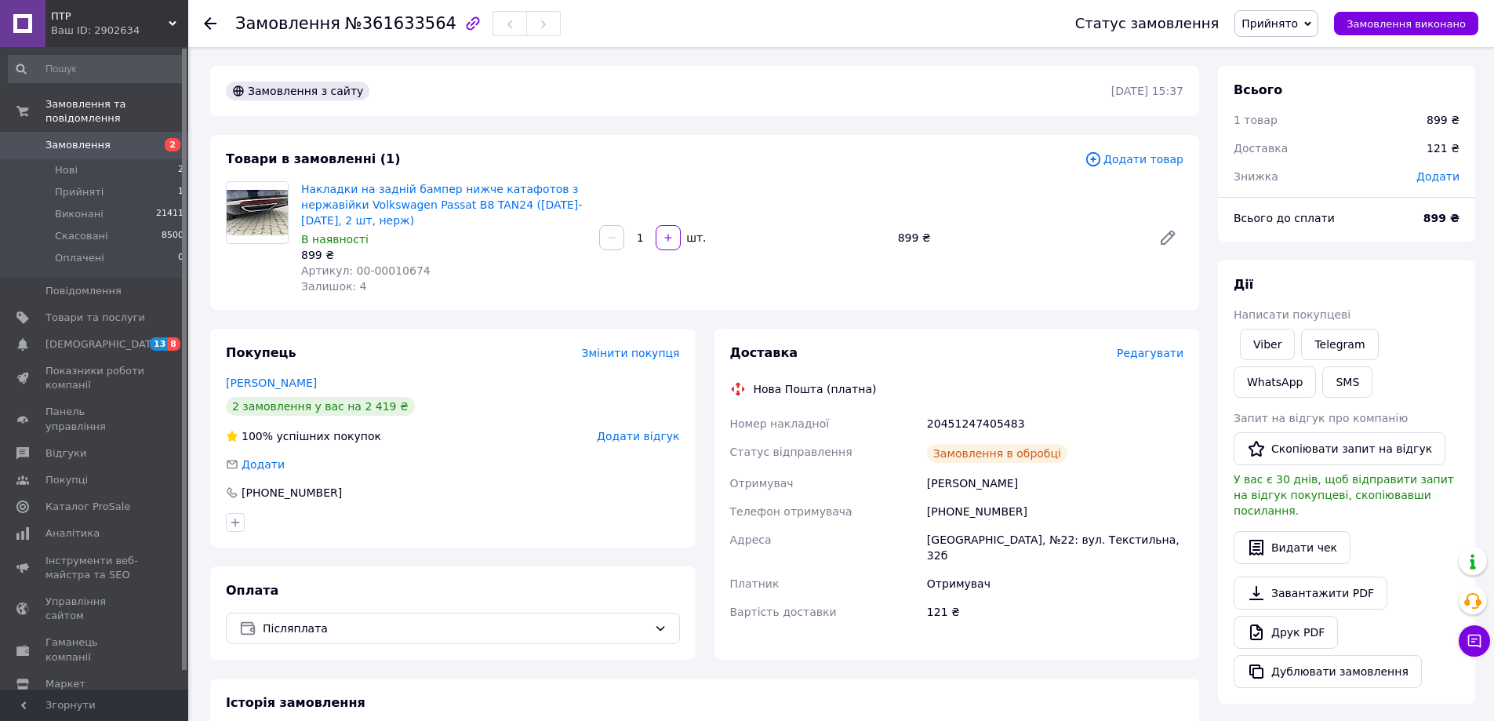
click at [1288, 20] on span "Прийнято" at bounding box center [1269, 23] width 56 height 13
click at [1289, 51] on li "Виконано" at bounding box center [1276, 55] width 82 height 24
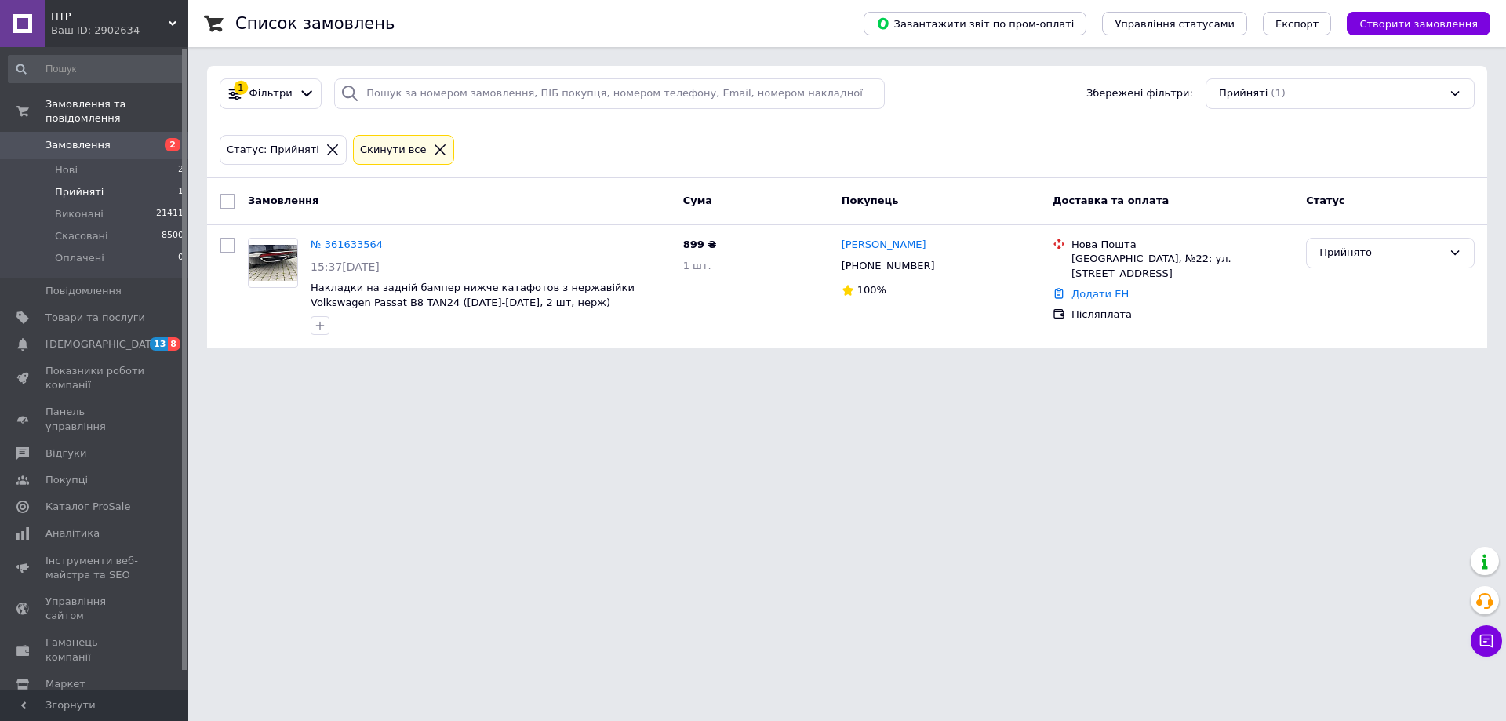
click at [75, 185] on span "Прийняті" at bounding box center [79, 192] width 49 height 14
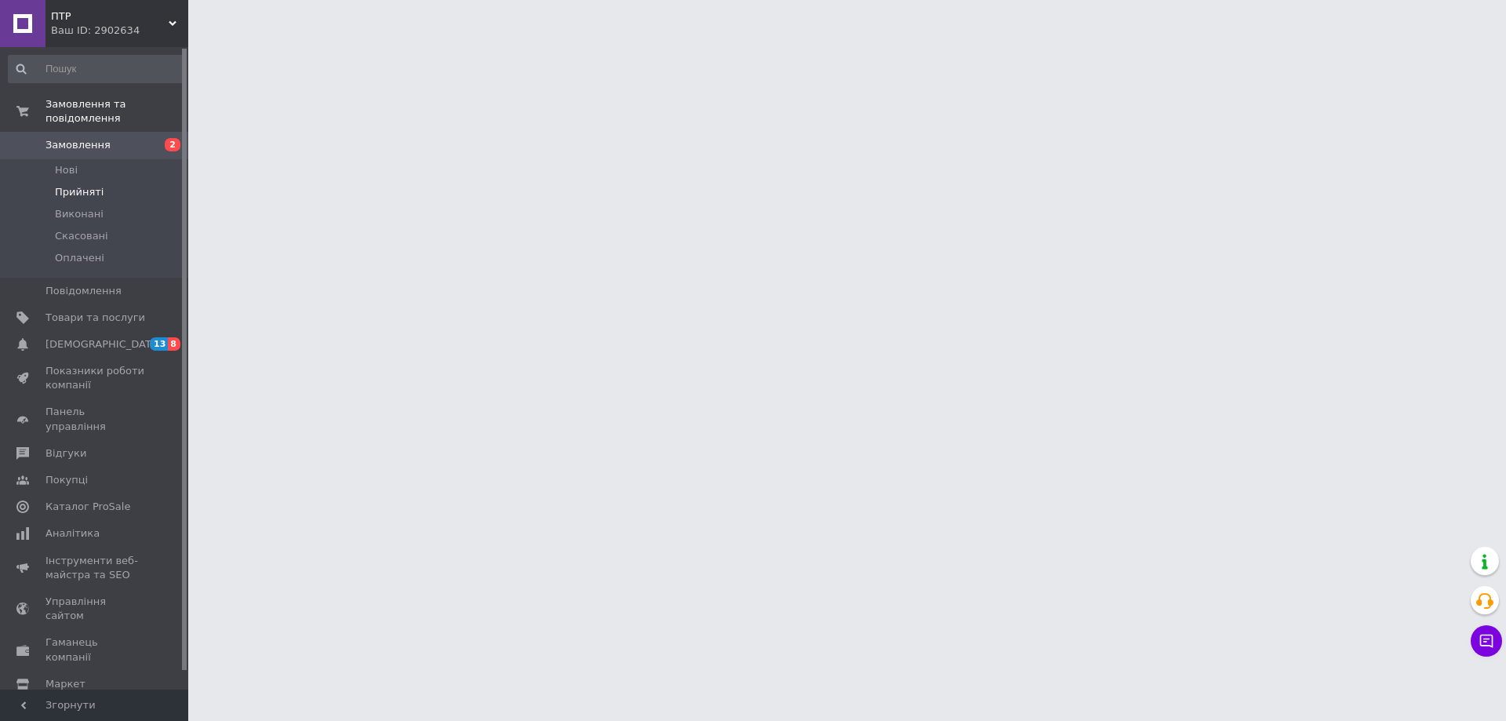
click at [90, 185] on span "Прийняті" at bounding box center [79, 192] width 49 height 14
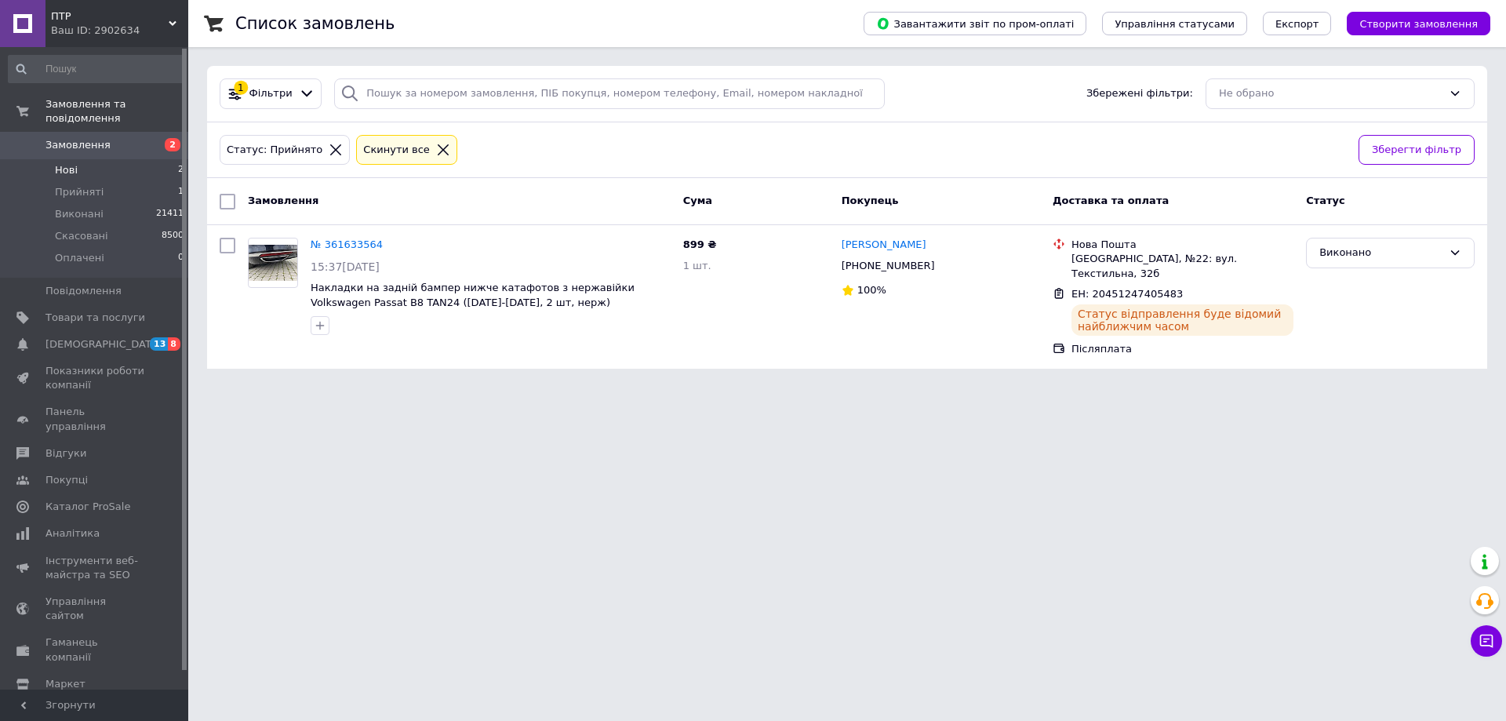
click at [80, 159] on li "Нові 2" at bounding box center [96, 170] width 193 height 22
click at [107, 159] on li "Нові 2" at bounding box center [96, 170] width 193 height 22
click at [82, 159] on li "Нові 2" at bounding box center [96, 170] width 193 height 22
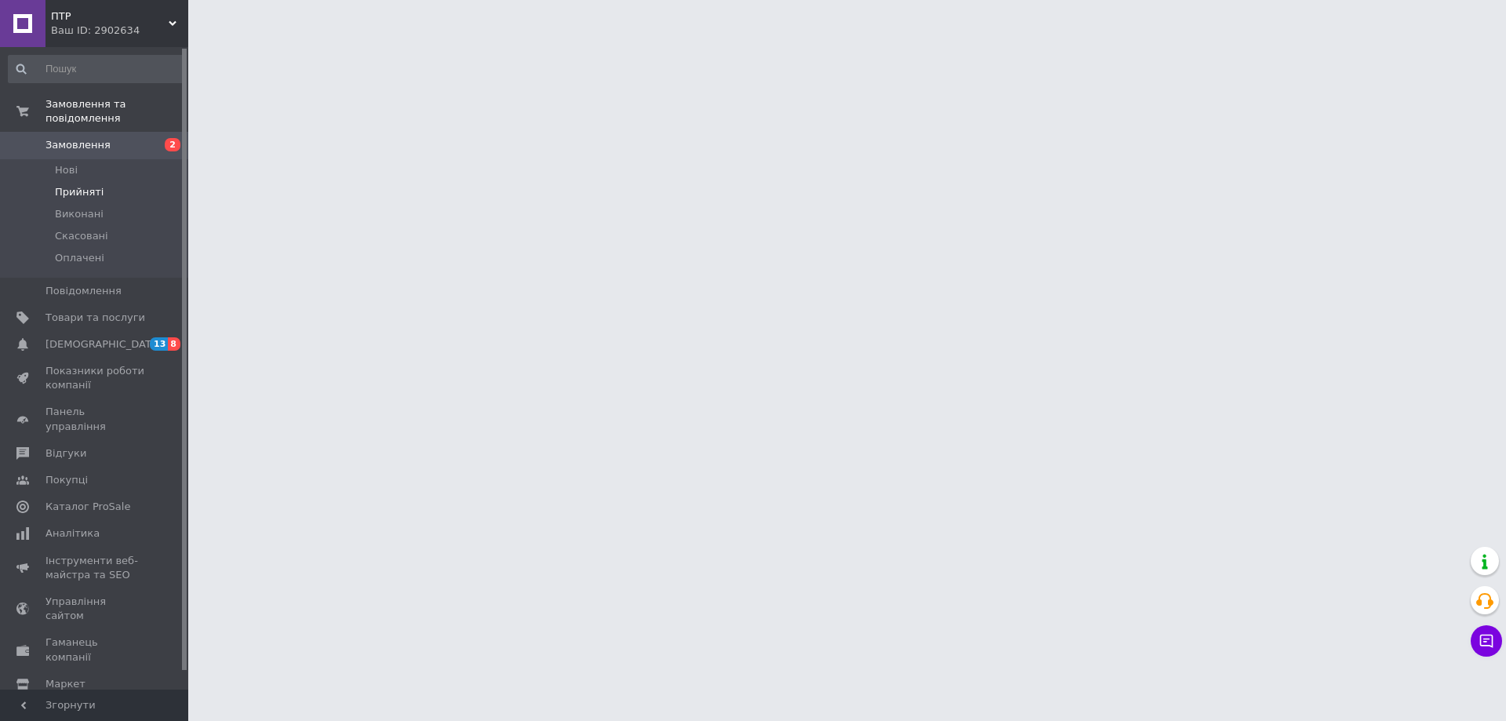
click at [86, 185] on span "Прийняті" at bounding box center [79, 192] width 49 height 14
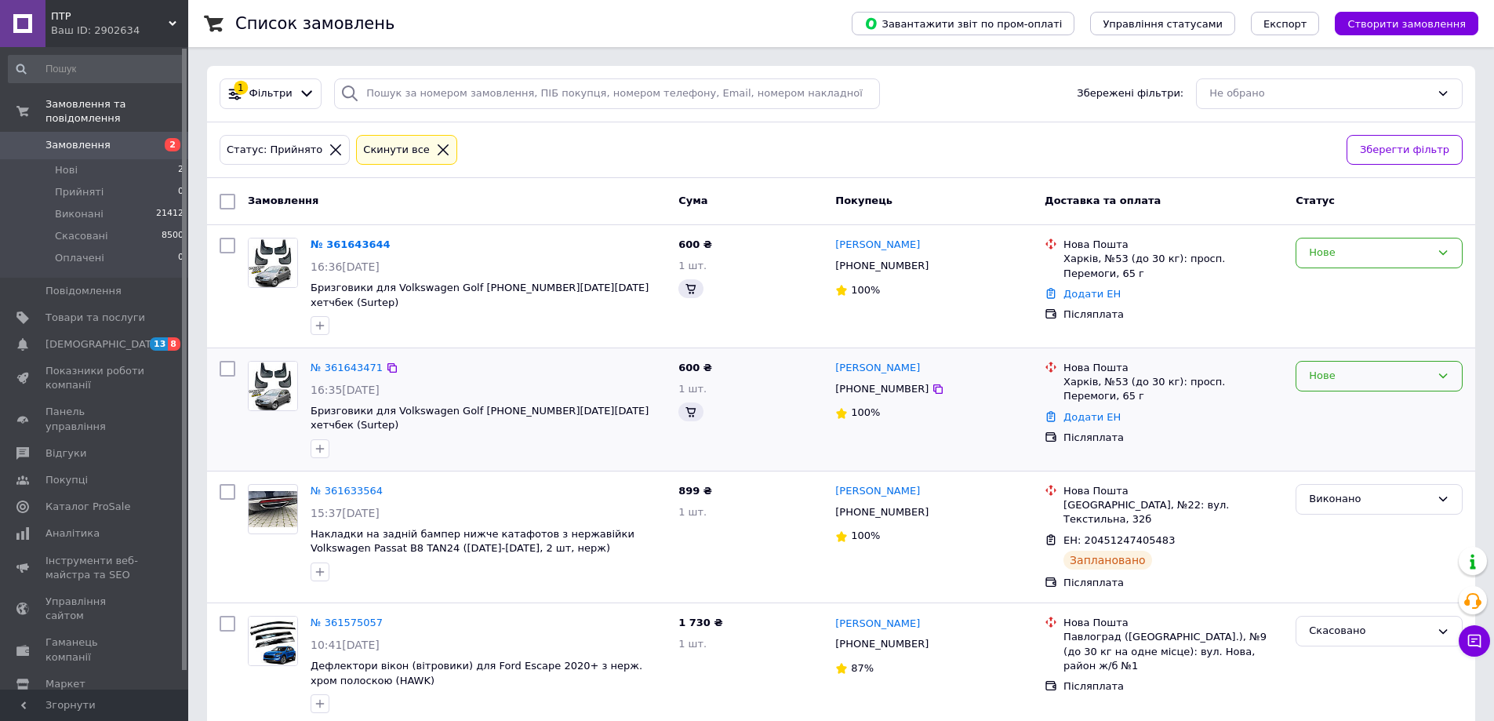
click at [1339, 368] on div "Нове" at bounding box center [1370, 376] width 122 height 16
click at [1344, 452] on li "Скасовано" at bounding box center [1378, 466] width 165 height 29
click at [1351, 368] on div "Нове" at bounding box center [1370, 376] width 122 height 16
click at [1322, 456] on li "Скасовано" at bounding box center [1378, 466] width 165 height 29
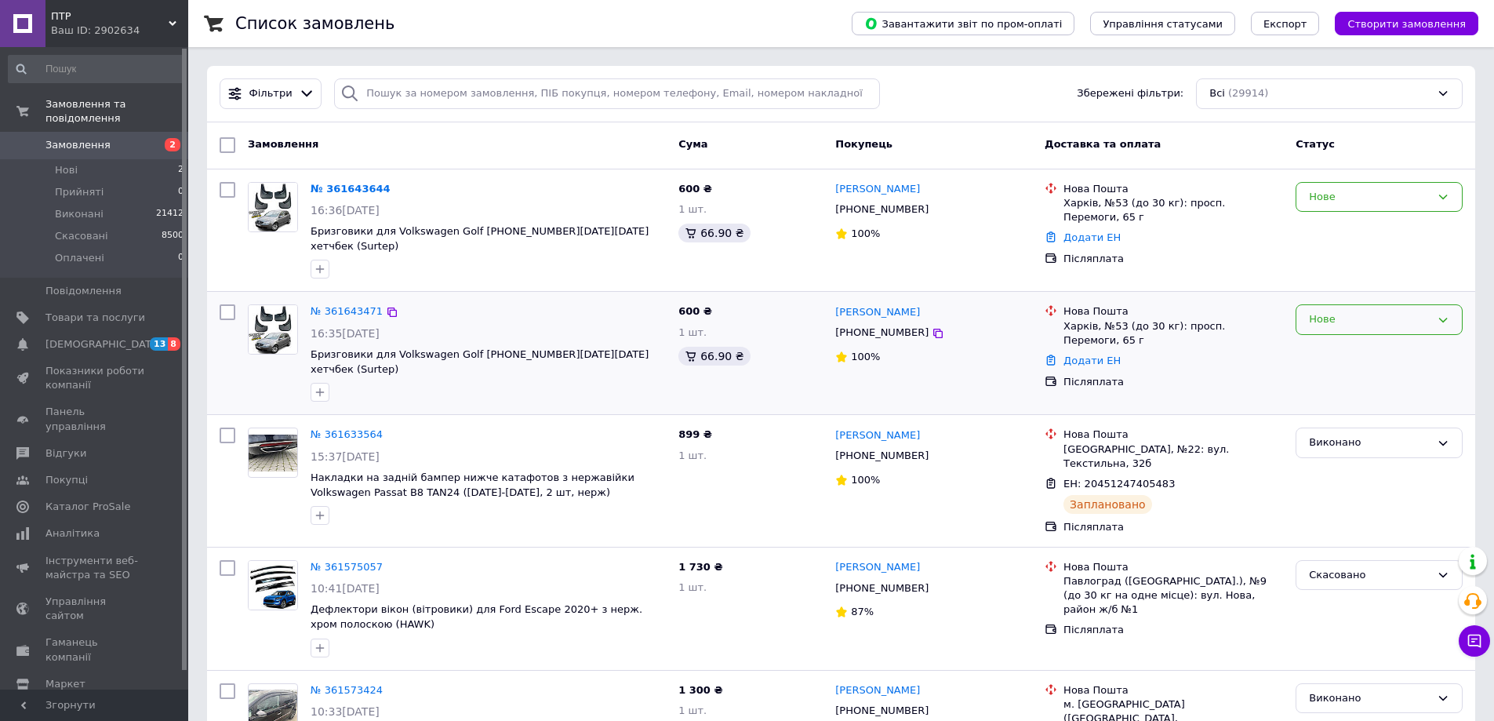
click at [1325, 311] on div "Нове" at bounding box center [1370, 319] width 122 height 16
click at [1351, 395] on li "Скасовано" at bounding box center [1378, 409] width 165 height 29
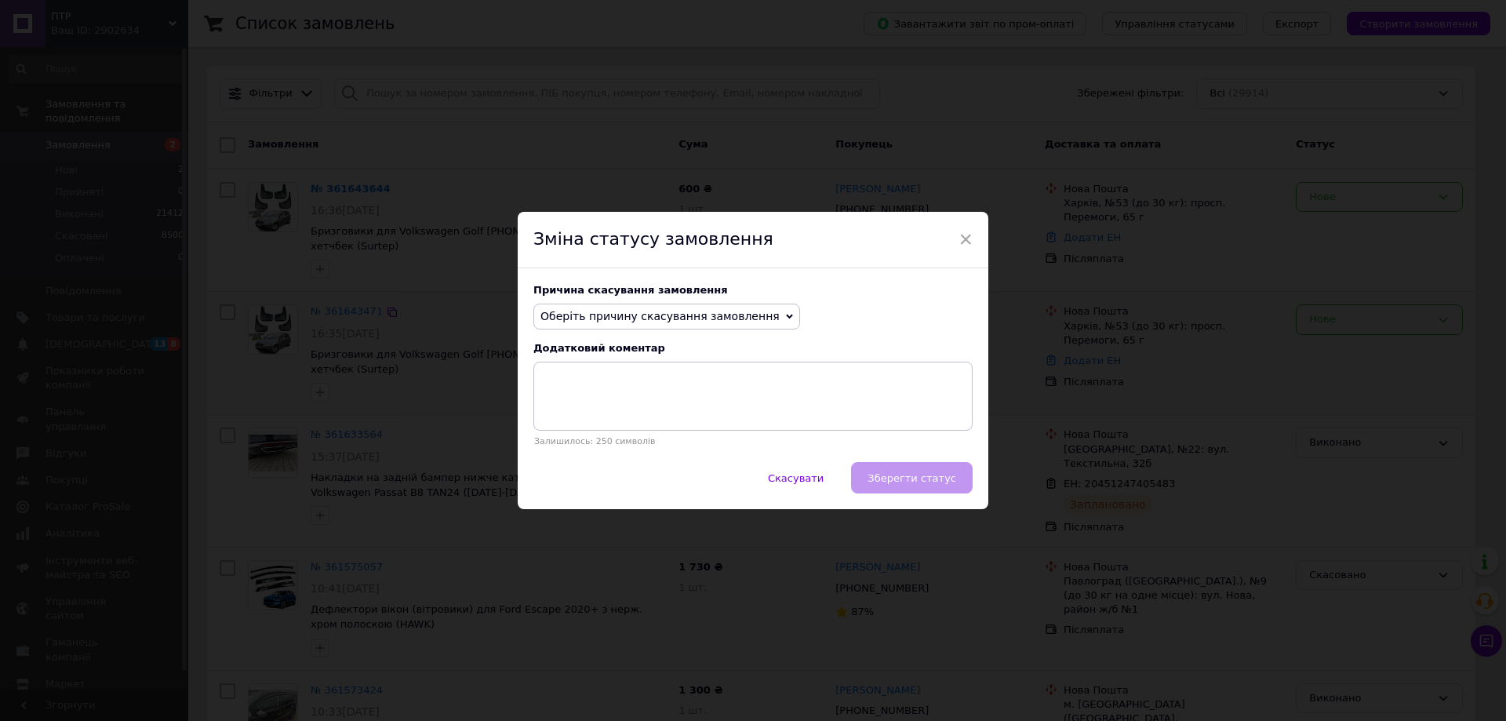
click at [662, 310] on span "Оберіть причину скасування замовлення" at bounding box center [659, 316] width 239 height 13
click at [622, 463] on li "Не вдається додзвонитися" at bounding box center [666, 457] width 265 height 22
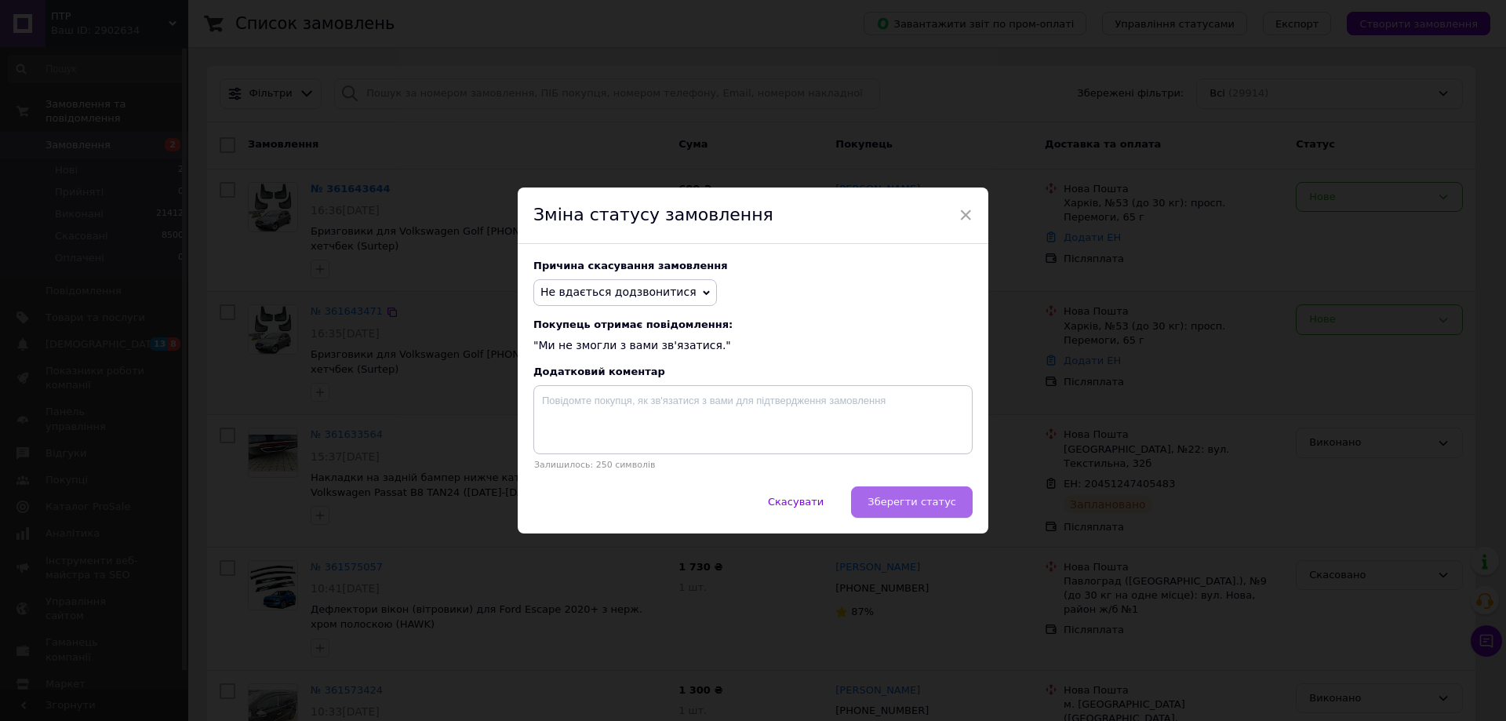
click at [904, 502] on span "Зберегти статус" at bounding box center [911, 502] width 89 height 12
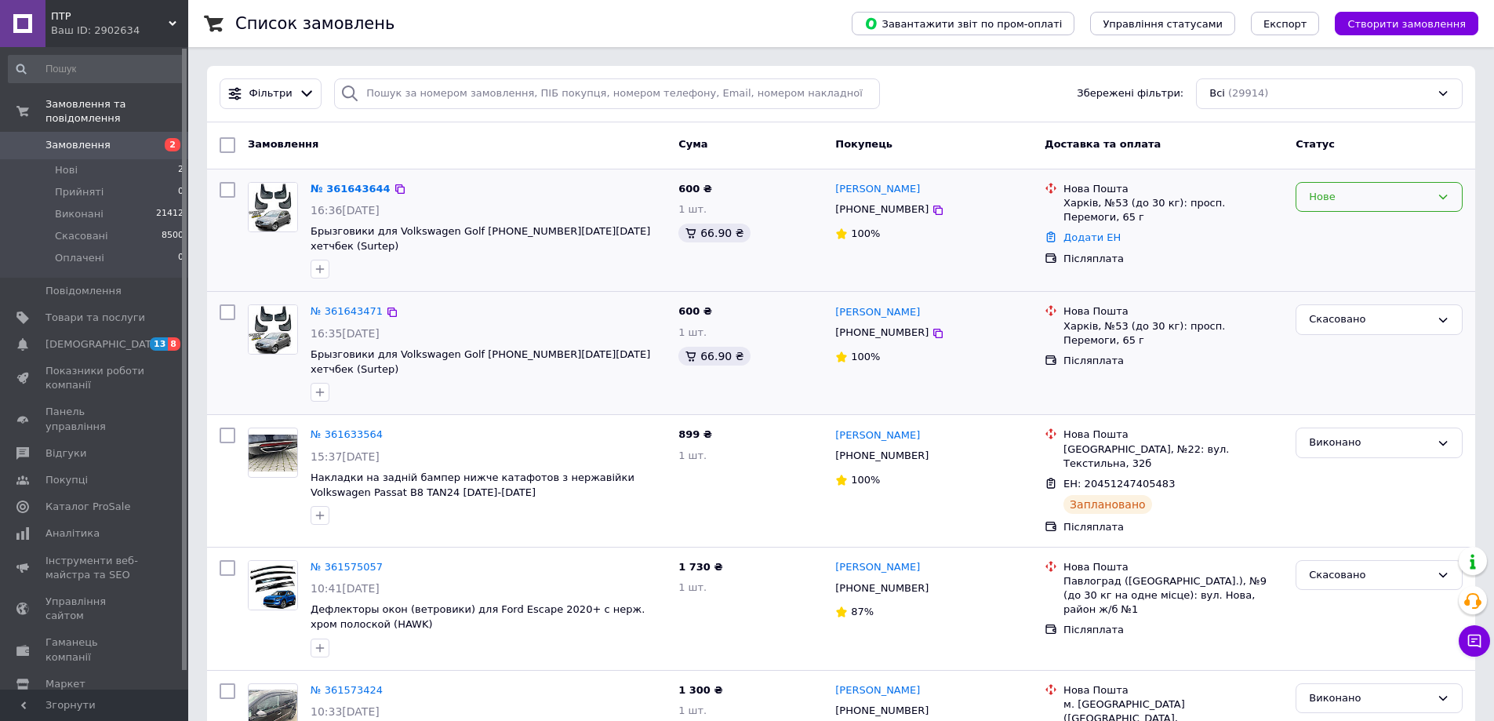
click at [1329, 204] on div "Нове" at bounding box center [1370, 197] width 122 height 16
click at [1335, 288] on li "Скасовано" at bounding box center [1378, 286] width 165 height 29
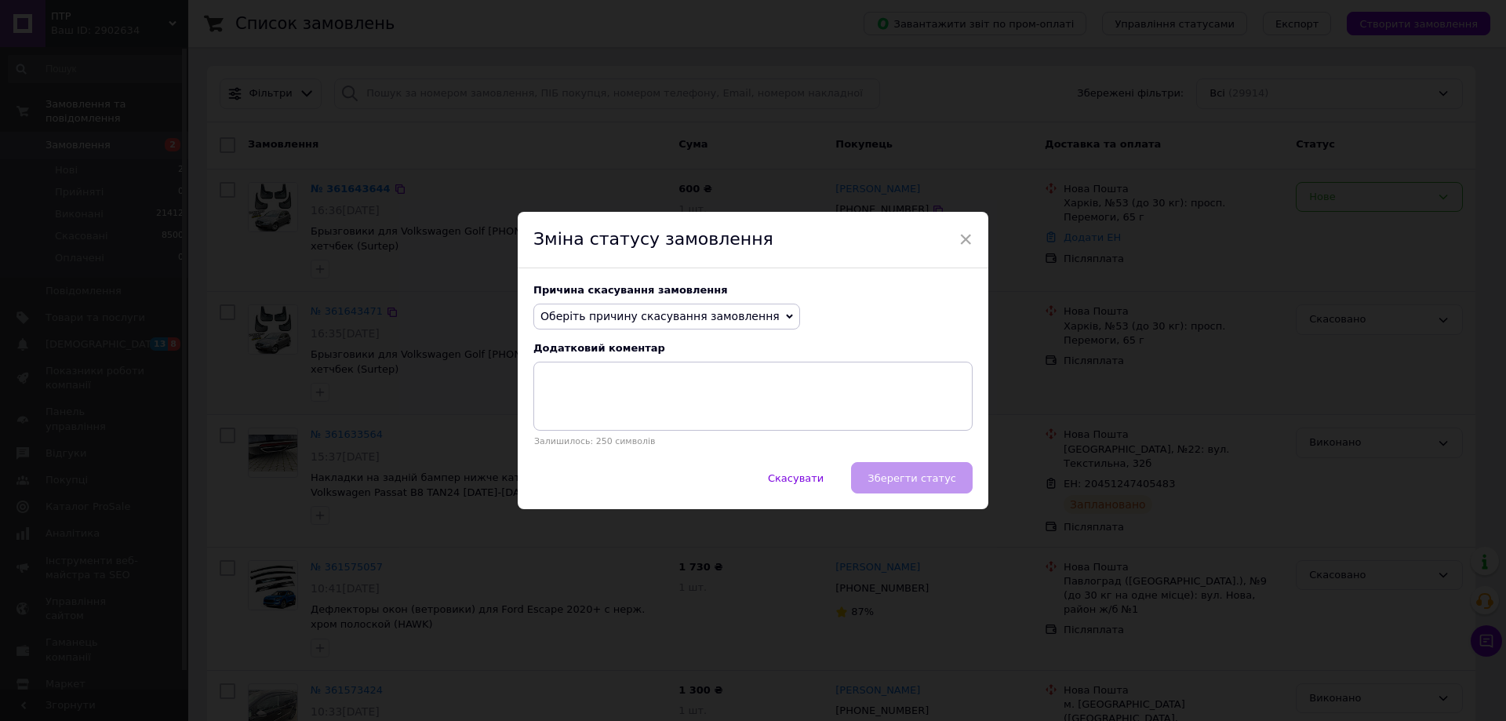
click at [596, 314] on span "Оберіть причину скасування замовлення" at bounding box center [659, 316] width 239 height 13
click at [613, 436] on li "Замовлення-дублікат" at bounding box center [666, 435] width 265 height 22
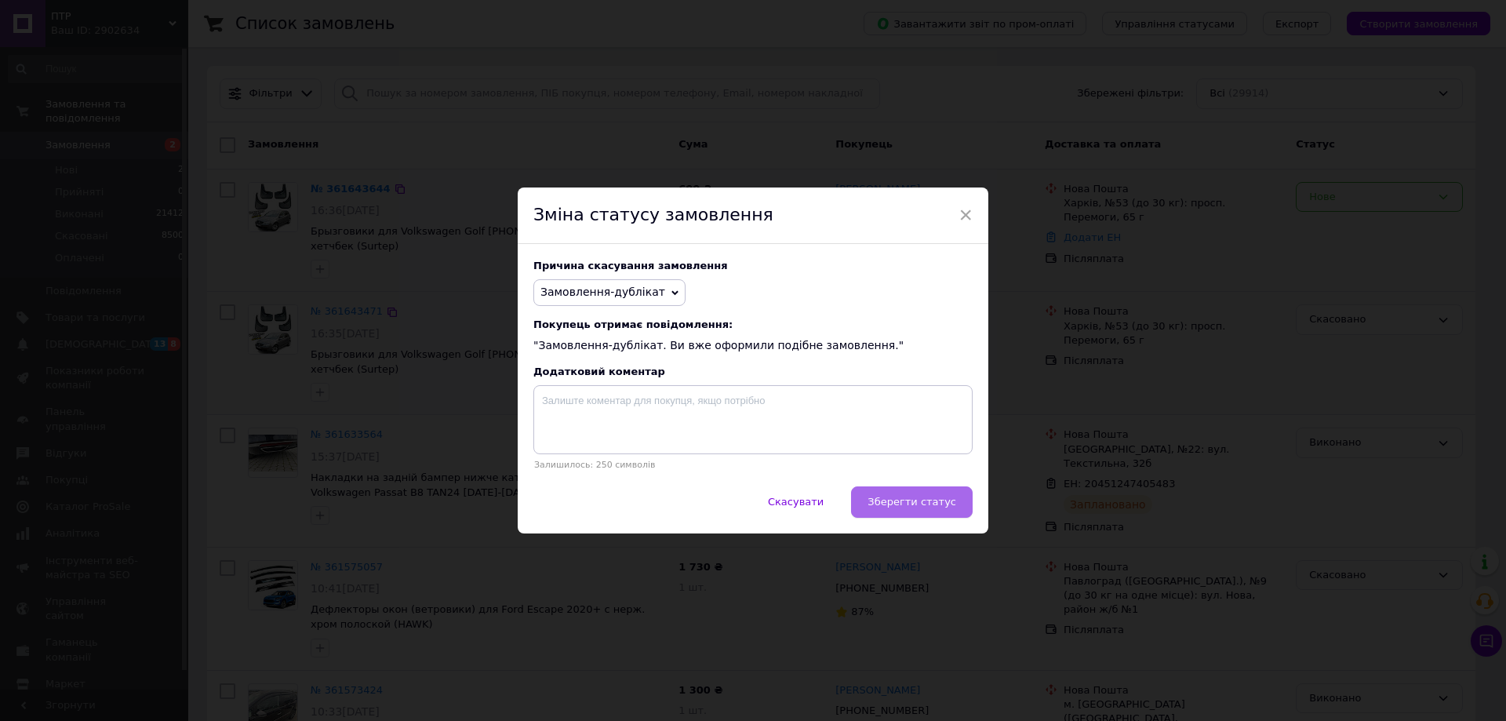
click at [908, 507] on span "Зберегти статус" at bounding box center [911, 502] width 89 height 12
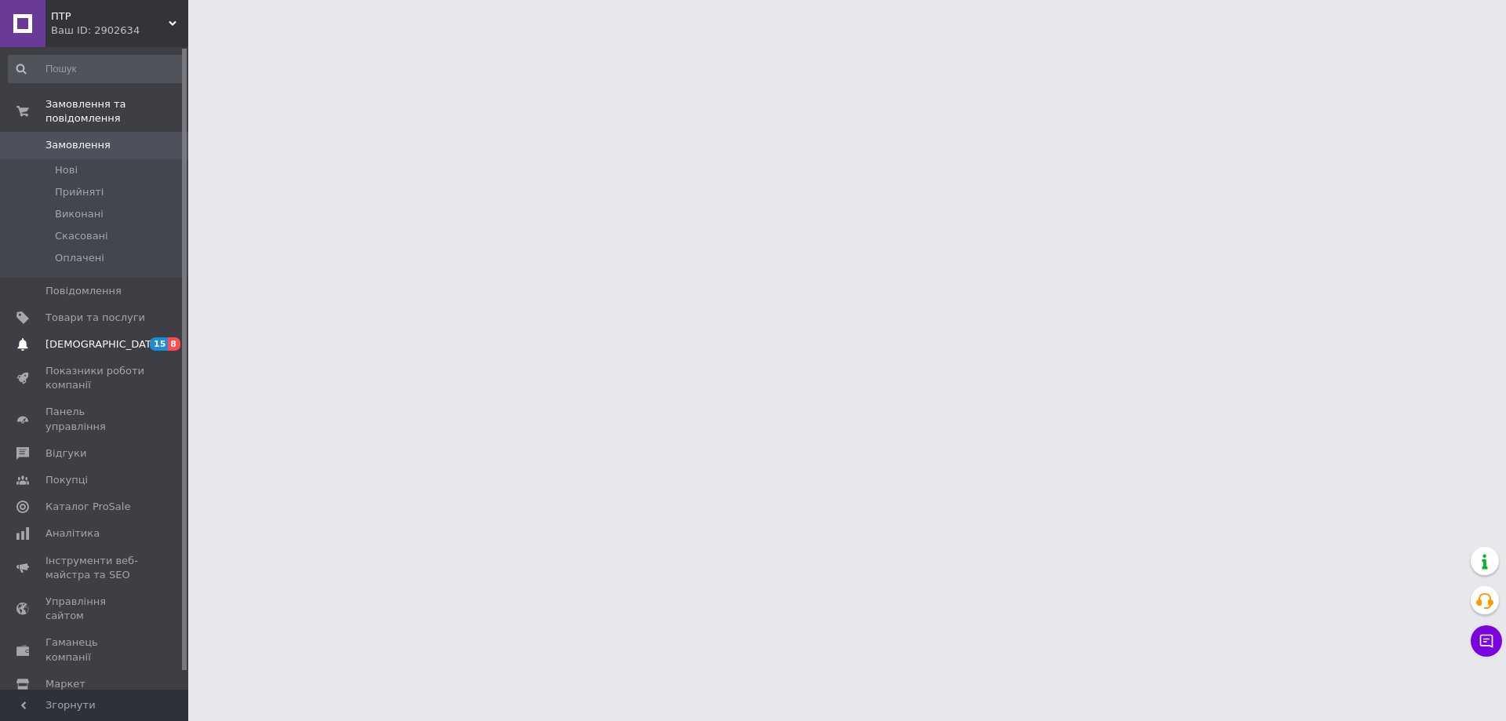
click at [82, 337] on span "[DEMOGRAPHIC_DATA]" at bounding box center [103, 344] width 116 height 14
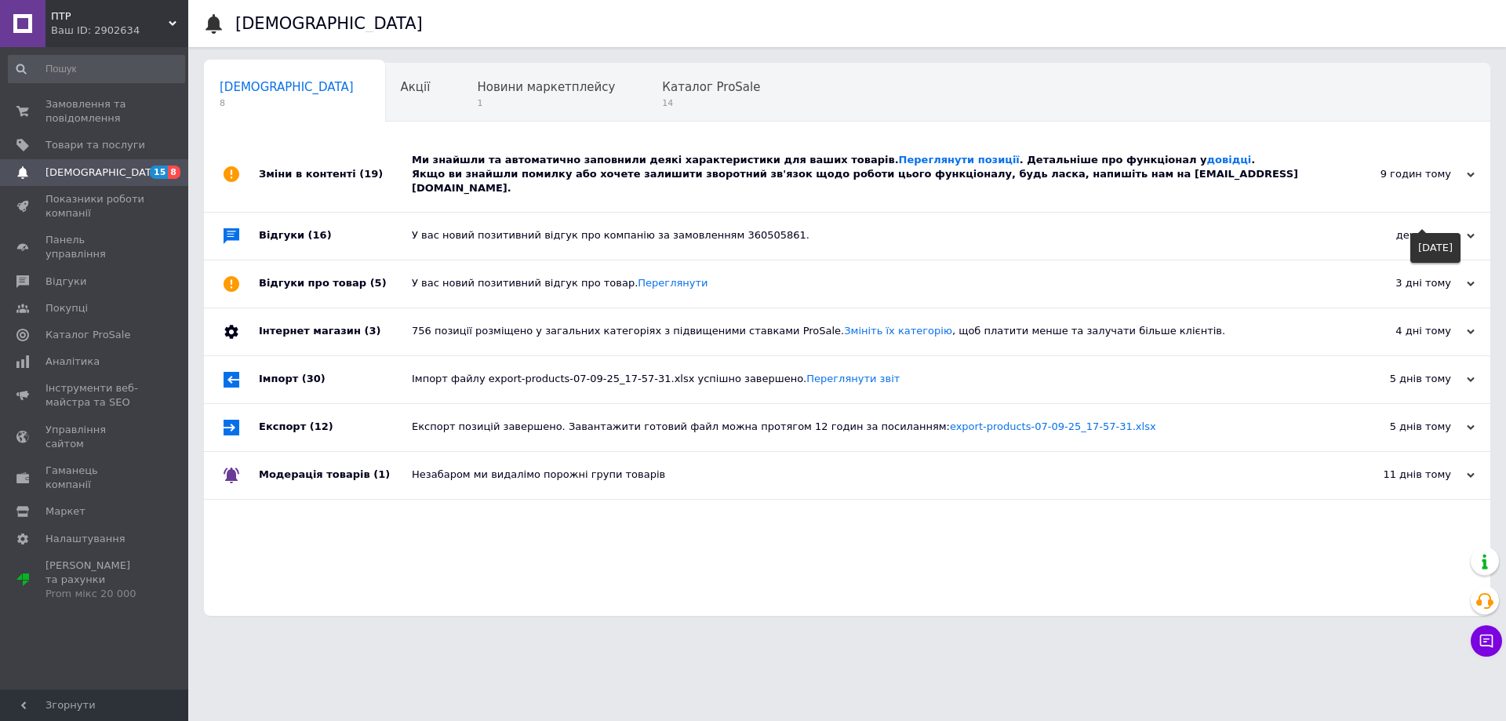
click at [1433, 228] on div "день тому" at bounding box center [1396, 235] width 157 height 14
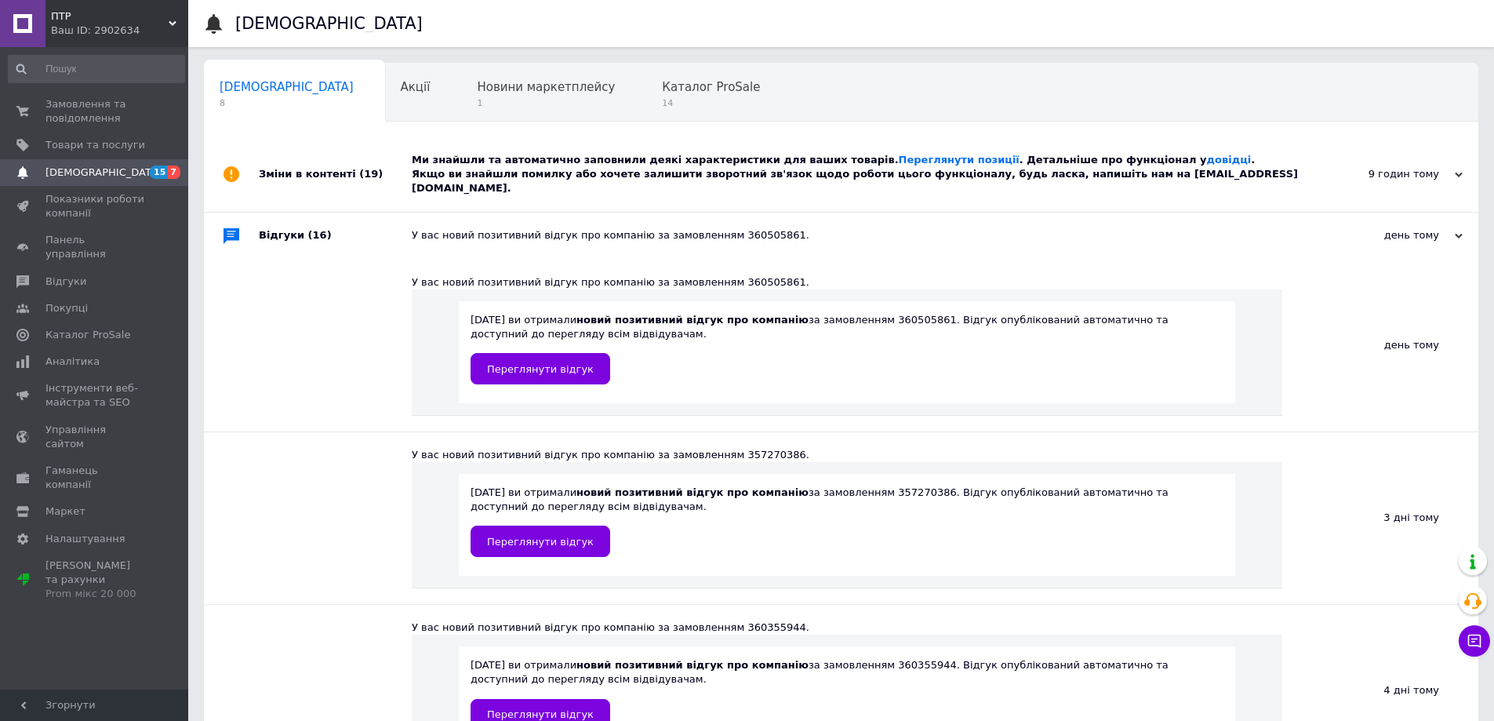
scroll to position [157, 0]
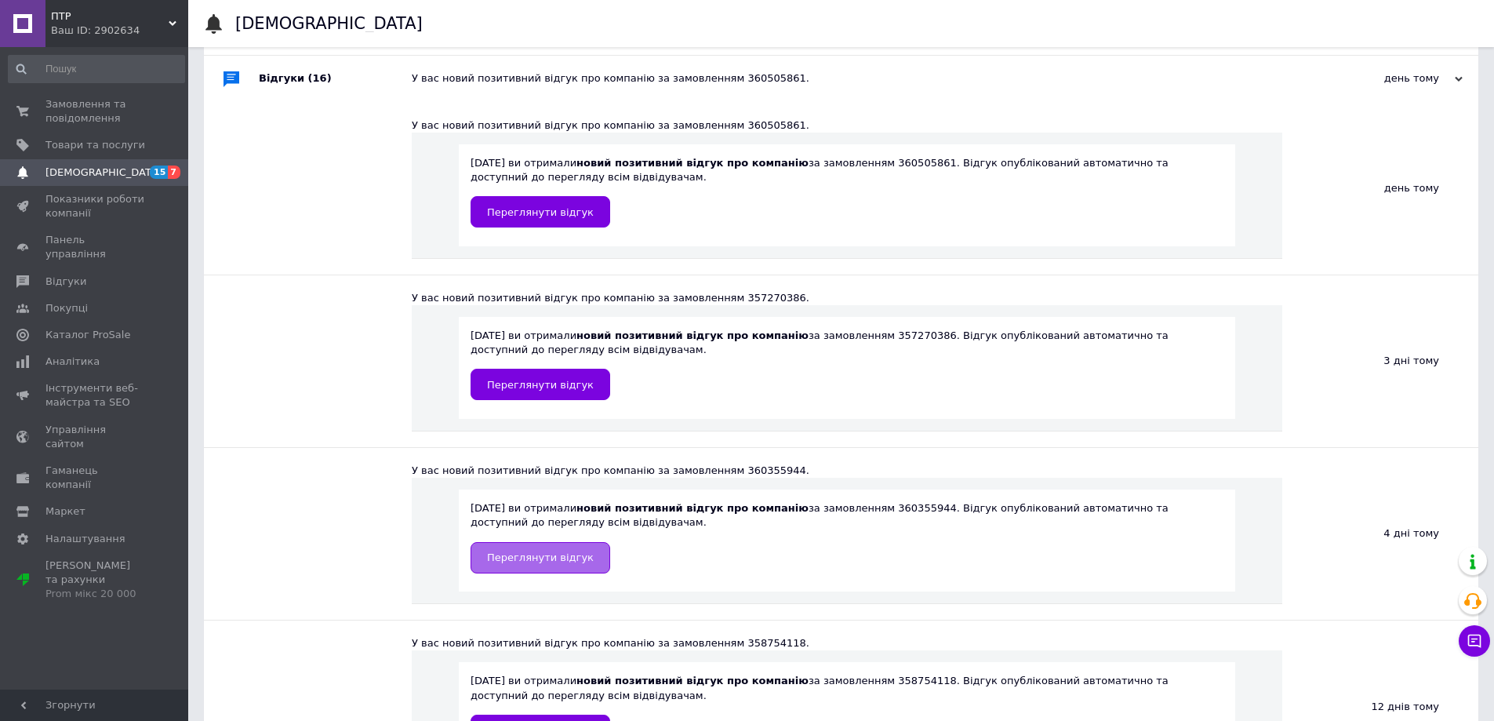
click at [557, 551] on span "Переглянути відгук" at bounding box center [540, 557] width 107 height 12
click at [86, 117] on span "Замовлення та повідомлення" at bounding box center [95, 111] width 100 height 28
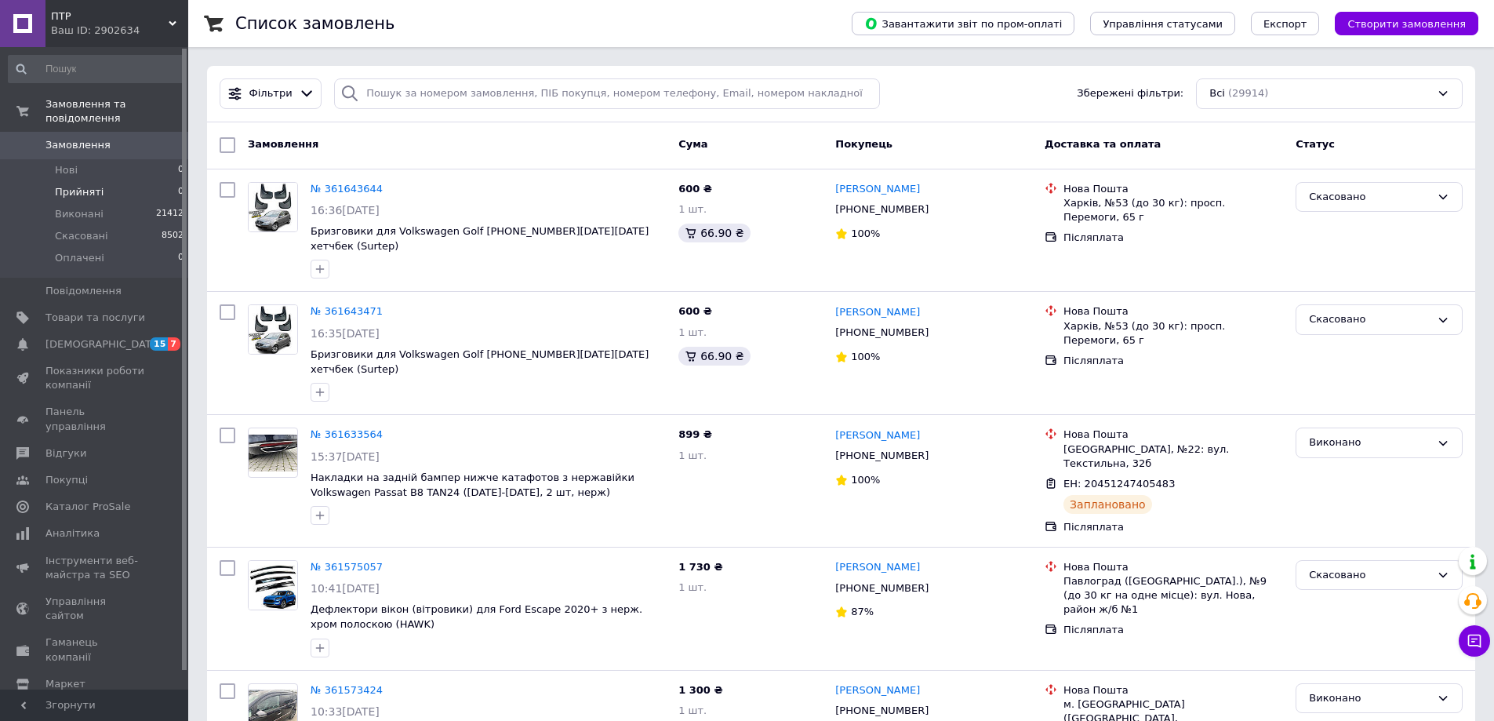
click at [89, 181] on li "Прийняті 0" at bounding box center [96, 192] width 193 height 22
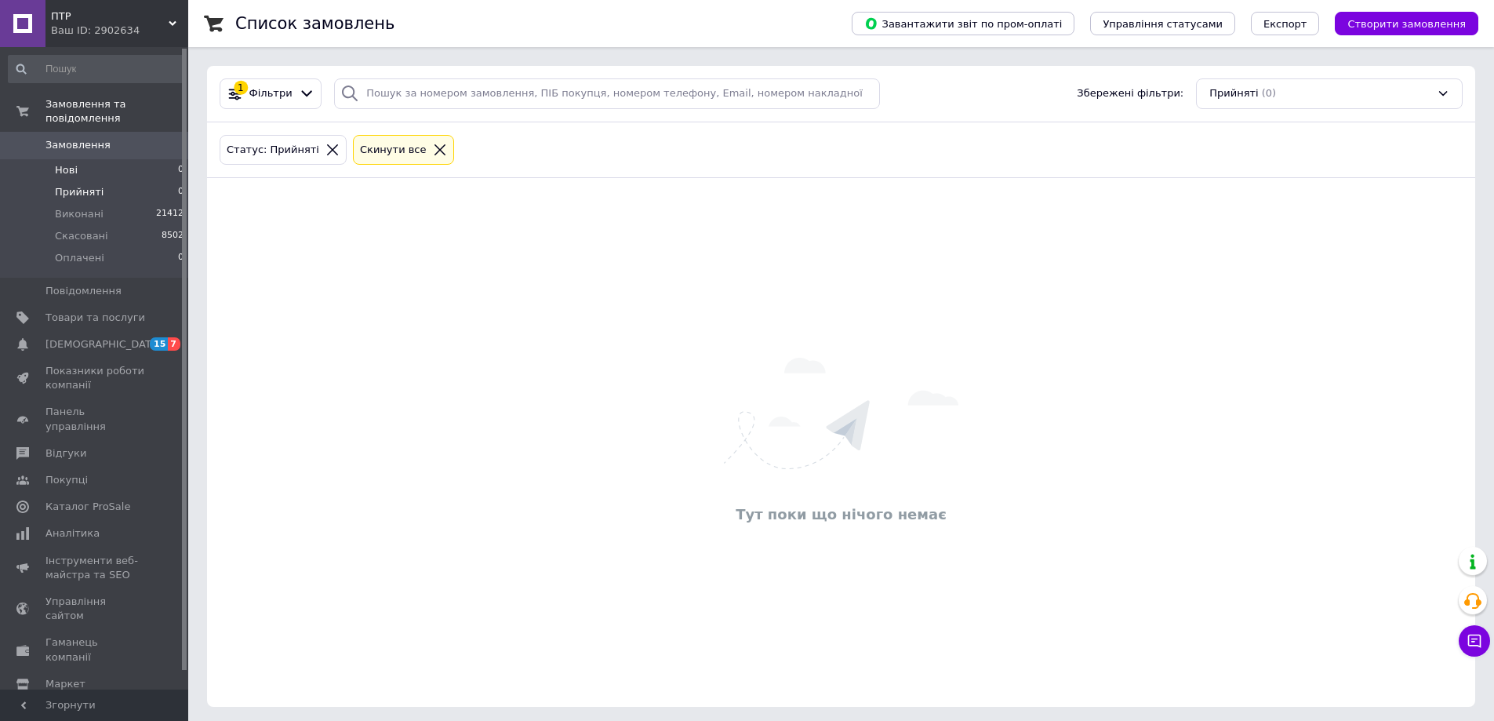
click at [87, 165] on li "Нові 0" at bounding box center [96, 170] width 193 height 22
